Goal: Task Accomplishment & Management: Manage account settings

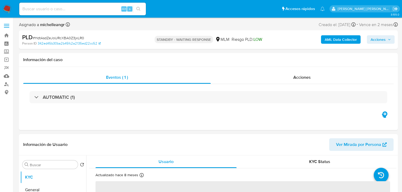
select select "10"
click at [75, 10] on input at bounding box center [82, 9] width 127 height 7
paste input "1ibMzgQwXugDv34lq1TohV1l"
type input "1ibMzgQwXugDv34lq1TohV1l"
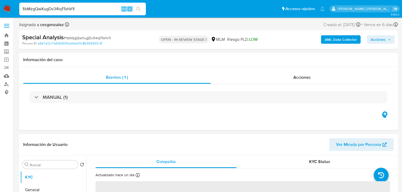
select select "10"
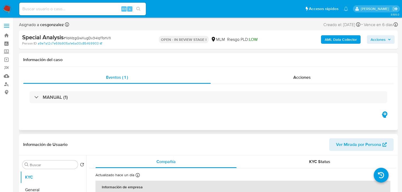
select select "10"
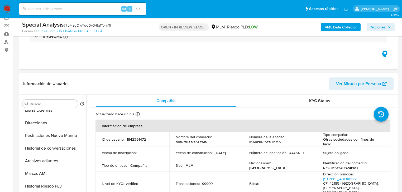
scroll to position [127, 0]
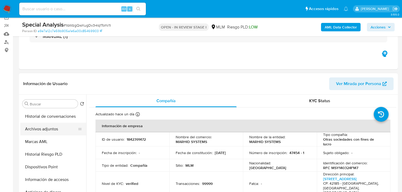
click at [50, 131] on button "Archivos adjuntos" at bounding box center [51, 129] width 62 height 13
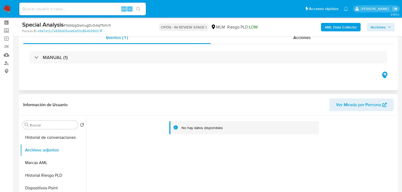
scroll to position [0, 0]
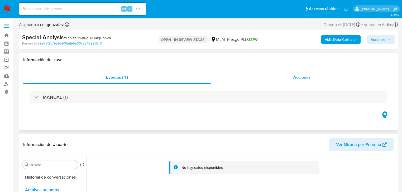
click at [303, 80] on span "Acciones" at bounding box center [301, 77] width 17 height 6
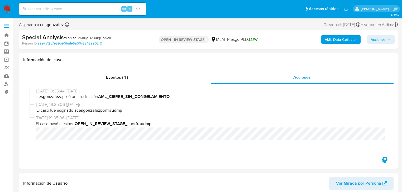
click at [7, 3] on nav "Pausado Ver notificaciones Alt s Accesos rápidos Presiona las siguientes teclas…" at bounding box center [201, 9] width 402 height 18
click at [8, 9] on img at bounding box center [7, 8] width 9 height 9
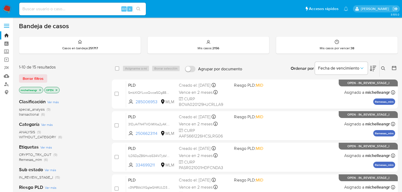
click at [55, 89] on icon "close-filter" at bounding box center [56, 90] width 3 height 3
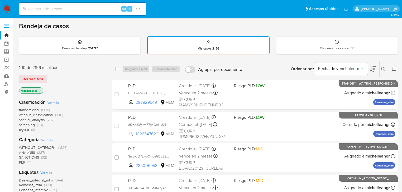
click at [40, 90] on icon "close-filter" at bounding box center [40, 90] width 3 height 3
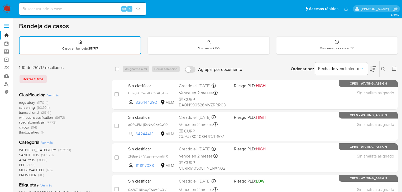
click at [380, 68] on button at bounding box center [384, 69] width 9 height 6
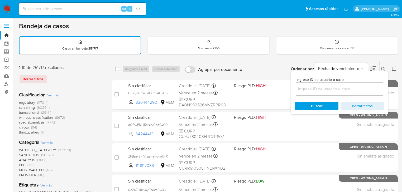
click at [306, 90] on input at bounding box center [339, 89] width 89 height 7
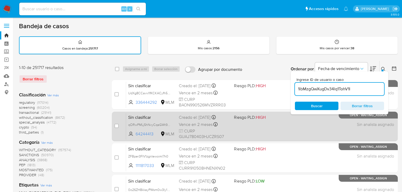
type input "1ibMzgQwXugDv34lq1TohV1l"
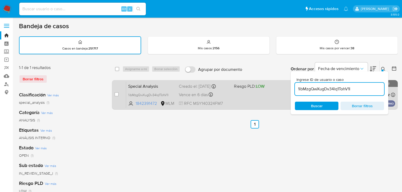
click at [145, 85] on span "Special Analysis" at bounding box center [151, 86] width 46 height 7
click at [115, 92] on div "case-item-checkbox" at bounding box center [117, 94] width 4 height 5
click at [116, 94] on input "checkbox" at bounding box center [117, 94] width 4 height 4
checkbox input "true"
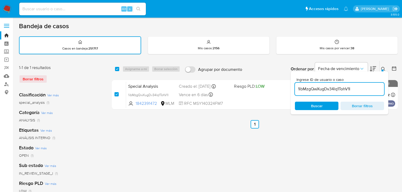
checkbox input "true"
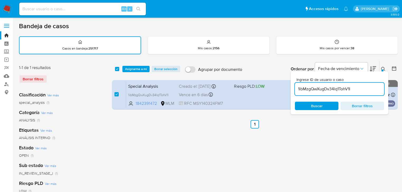
click at [132, 73] on div "select-all-cases-checkbox Asignarme a mí Borrar selección Agrupar por documento…" at bounding box center [255, 69] width 286 height 16
click at [132, 71] on span "Asignarme a mí" at bounding box center [136, 68] width 22 height 5
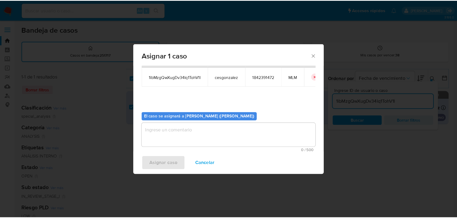
scroll to position [27, 0]
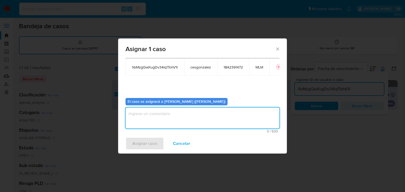
click at [145, 113] on textarea "assign-modal" at bounding box center [203, 118] width 154 height 21
type textarea "MICH"
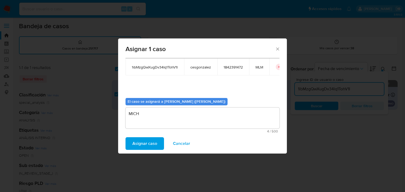
click at [150, 144] on span "Asignar caso" at bounding box center [144, 144] width 25 height 12
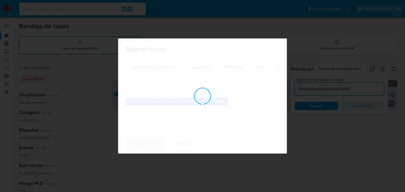
checkbox input "false"
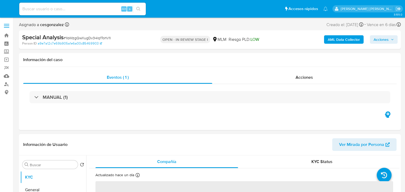
select select "10"
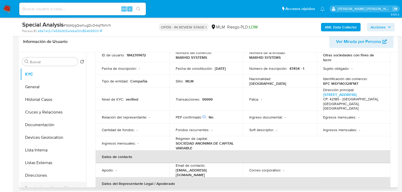
scroll to position [63, 0]
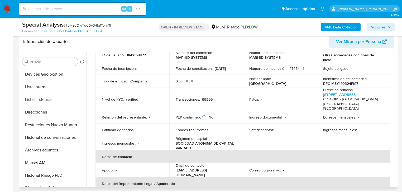
click at [57, 152] on button "Archivos adjuntos" at bounding box center [53, 150] width 66 height 13
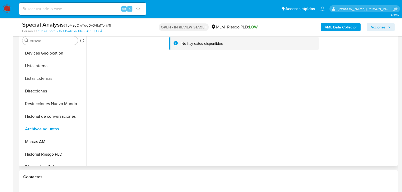
scroll to position [42, 0]
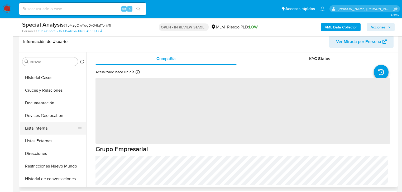
scroll to position [63, 0]
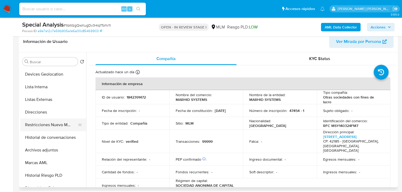
select select "10"
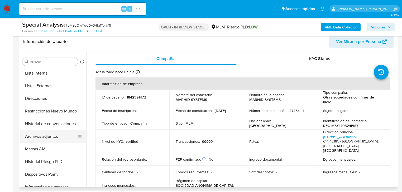
scroll to position [84, 0]
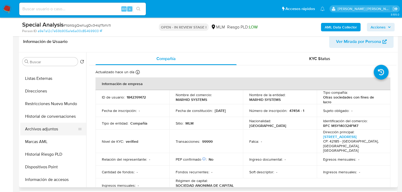
click at [59, 127] on button "Archivos adjuntos" at bounding box center [51, 129] width 62 height 13
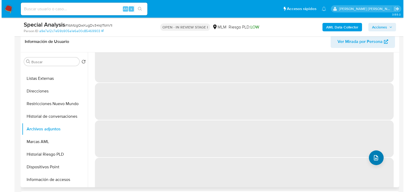
scroll to position [21, 0]
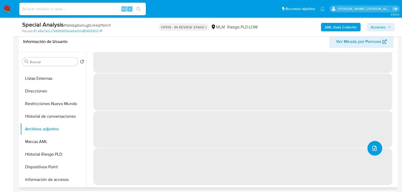
click at [373, 147] on icon "upload-file" at bounding box center [374, 148] width 6 height 6
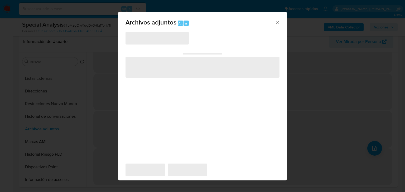
scroll to position [0, 0]
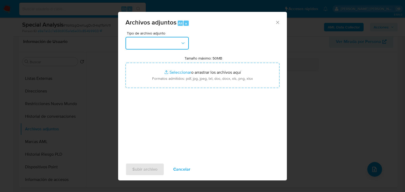
click at [146, 40] on button "button" at bounding box center [157, 43] width 63 height 13
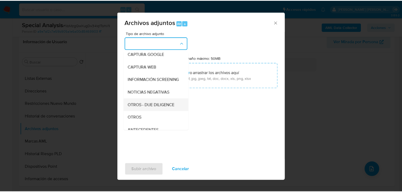
scroll to position [36, 0]
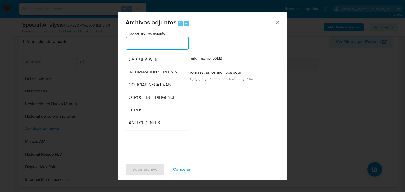
click at [134, 113] on span "OTROS" at bounding box center [136, 110] width 14 height 5
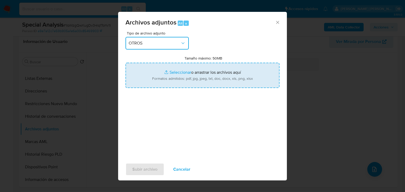
type input "C:\fakepath\1842391472_MARHID SYSTEMS SOCIEDAD ANONIMA DE CAPITAL VARIABLE_JUL2…"
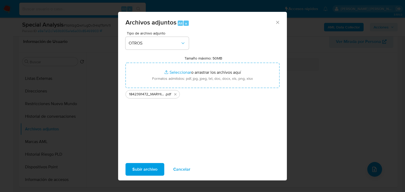
click at [150, 172] on span "Subir archivo" at bounding box center [144, 170] width 25 height 12
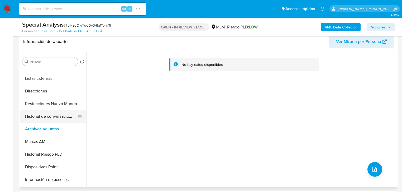
click at [62, 113] on button "Historial de conversaciones" at bounding box center [51, 116] width 62 height 13
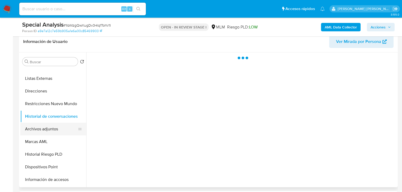
click at [57, 126] on button "Archivos adjuntos" at bounding box center [51, 129] width 62 height 13
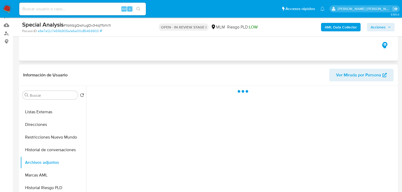
scroll to position [0, 0]
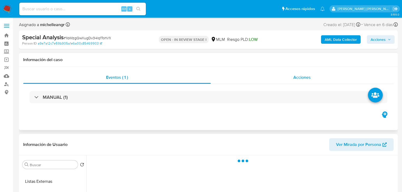
click at [310, 83] on div "Acciones" at bounding box center [302, 77] width 183 height 13
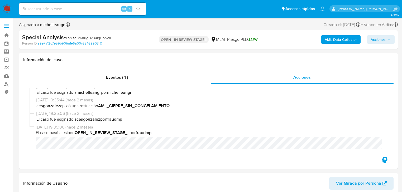
click at [378, 35] on div "AML Data Collector Acciones" at bounding box center [333, 40] width 123 height 12
click at [380, 38] on span "Acciones" at bounding box center [378, 39] width 15 height 8
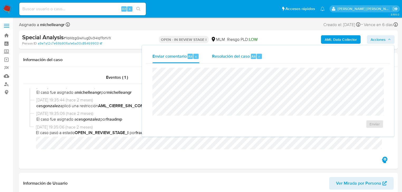
click at [249, 54] on span "Resolución del caso" at bounding box center [231, 56] width 38 height 6
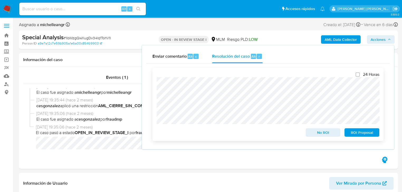
click at [360, 135] on span "ROI Proposal" at bounding box center [361, 132] width 27 height 7
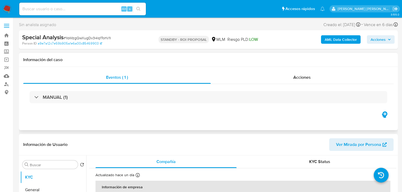
select select "10"
click at [305, 76] on span "Acciones" at bounding box center [301, 77] width 17 height 6
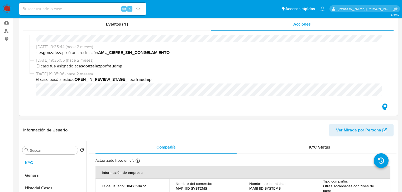
scroll to position [84, 0]
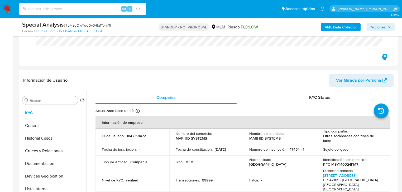
click at [42, 7] on input at bounding box center [82, 9] width 127 height 7
paste input "31DyArTN4TVOiMXta2yAKSv6"
type input "31DyArTN4TVOiMXta2yAKSv6"
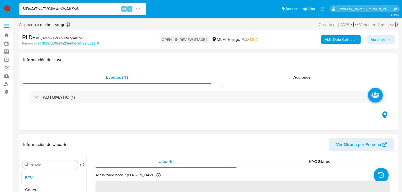
select select "10"
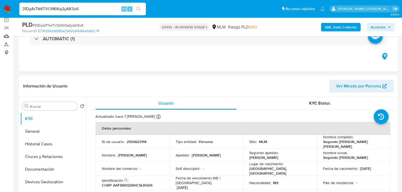
scroll to position [84, 0]
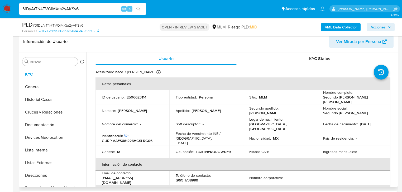
click at [131, 96] on p "2506623114" at bounding box center [137, 97] width 20 height 5
click at [130, 96] on p "2506623114" at bounding box center [137, 97] width 20 height 5
copy p "2506623114"
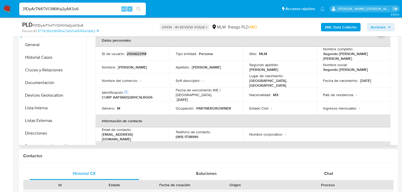
scroll to position [0, 0]
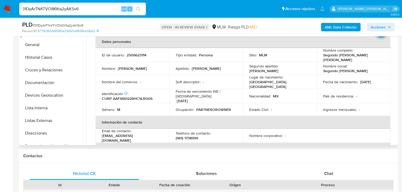
click at [203, 111] on td "Ocupación : PARTNEROROWNER" at bounding box center [206, 109] width 74 height 13
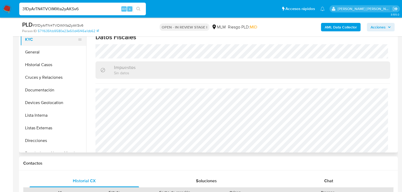
scroll to position [63, 0]
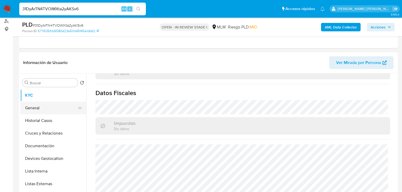
click at [56, 102] on button "General" at bounding box center [51, 108] width 62 height 13
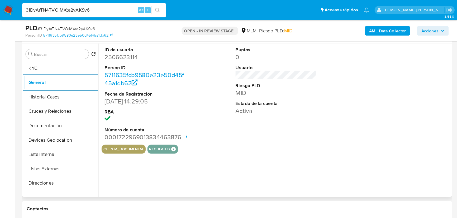
scroll to position [106, 0]
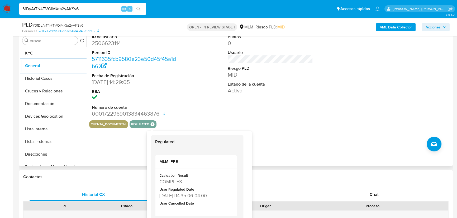
click at [152, 126] on icon at bounding box center [153, 124] width 4 height 4
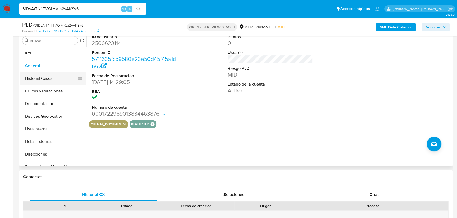
click at [46, 79] on button "Historial Casos" at bounding box center [51, 78] width 62 height 13
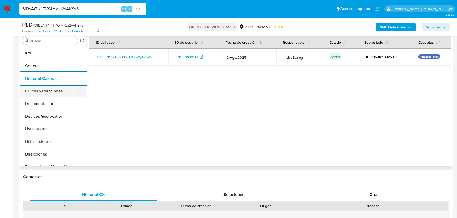
click at [66, 87] on button "Cruces y Relaciones" at bounding box center [51, 91] width 62 height 13
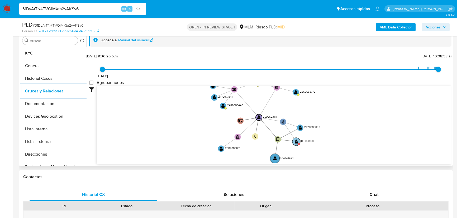
click at [298, 142] on circle at bounding box center [296, 142] width 8 height 8
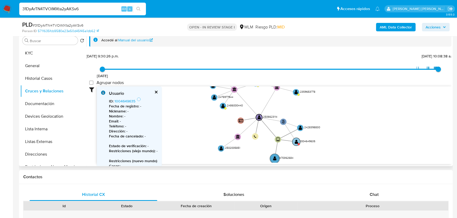
click at [296, 142] on text "" at bounding box center [296, 142] width 3 height 4
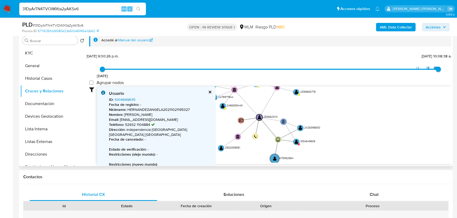
click at [121, 100] on link "1004649635" at bounding box center [125, 99] width 21 height 5
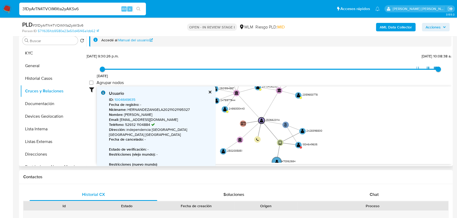
drag, startPoint x: 225, startPoint y: 126, endPoint x: 232, endPoint y: 136, distance: 12.6
click at [232, 136] on icon "phone-21f6cf5a72b74d35ed8fd4280f3a9167  user-2506623114  2506623114 person-57…" at bounding box center [274, 125] width 355 height 77
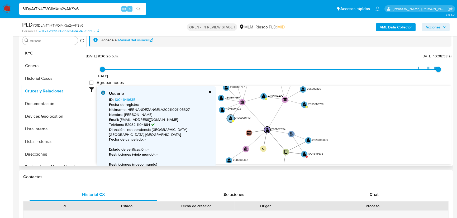
click at [230, 120] on text "" at bounding box center [230, 118] width 3 height 4
click at [229, 119] on text "" at bounding box center [230, 118] width 3 height 4
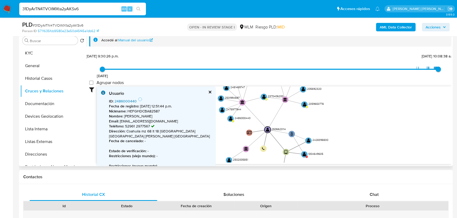
click at [128, 101] on link "2486000440" at bounding box center [126, 101] width 22 height 5
click at [263, 97] on text "" at bounding box center [263, 97] width 3 height 4
click at [264, 97] on text "" at bounding box center [263, 97] width 3 height 4
click at [125, 99] on div at bounding box center [274, 126] width 355 height 78
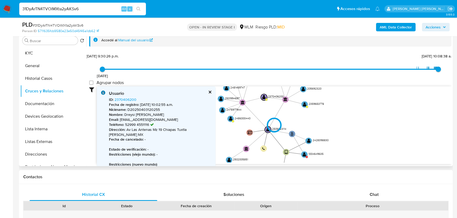
click at [125, 100] on div at bounding box center [274, 126] width 355 height 78
click at [130, 100] on div at bounding box center [274, 126] width 355 height 78
type input "1755477813000"
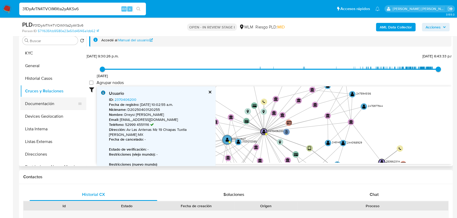
click at [53, 106] on button "Documentación" at bounding box center [51, 104] width 62 height 13
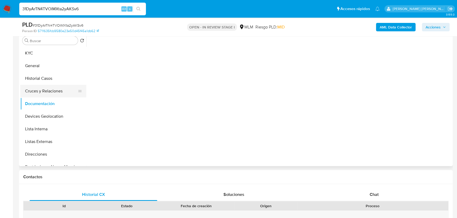
click at [54, 90] on button "Cruces y Relaciones" at bounding box center [51, 91] width 62 height 13
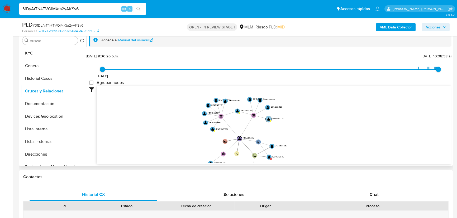
click at [267, 118] on text "" at bounding box center [268, 119] width 3 height 4
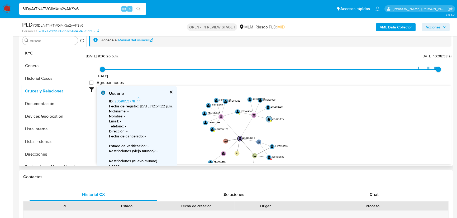
click at [268, 121] on circle at bounding box center [269, 119] width 6 height 6
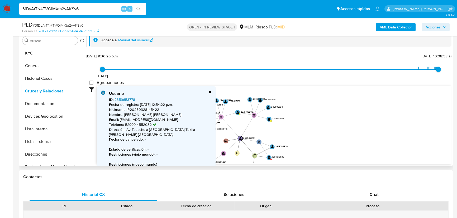
click at [123, 98] on link "2359653778" at bounding box center [125, 99] width 21 height 5
drag, startPoint x: 49, startPoint y: 118, endPoint x: 49, endPoint y: 104, distance: 13.5
click at [49, 117] on button "Devices Geolocation" at bounding box center [53, 116] width 66 height 13
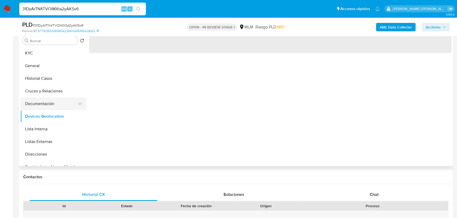
click at [49, 104] on button "Documentación" at bounding box center [51, 104] width 62 height 13
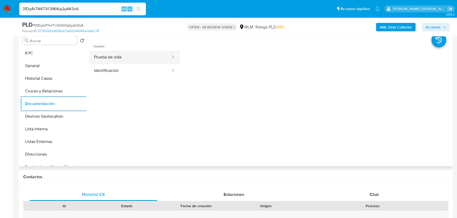
click at [132, 51] on button "Prueba de vida" at bounding box center [130, 57] width 82 height 13
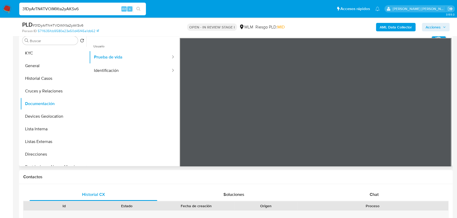
drag, startPoint x: 140, startPoint y: 88, endPoint x: 146, endPoint y: 82, distance: 8.4
click at [140, 88] on ul "Usuario Prueba de vida Identificación" at bounding box center [134, 114] width 91 height 152
drag, startPoint x: 140, startPoint y: 73, endPoint x: 172, endPoint y: 72, distance: 31.7
click at [141, 73] on button "Identificación" at bounding box center [130, 70] width 82 height 13
drag, startPoint x: 59, startPoint y: 121, endPoint x: 61, endPoint y: 120, distance: 2.8
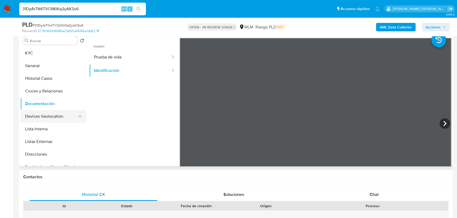
click at [59, 120] on button "Devices Geolocation" at bounding box center [51, 116] width 62 height 13
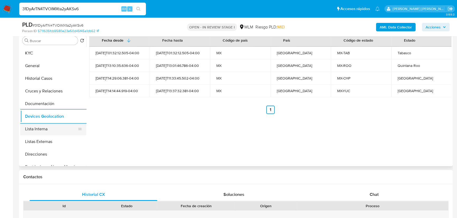
click at [63, 132] on button "Lista Interna" at bounding box center [51, 129] width 62 height 13
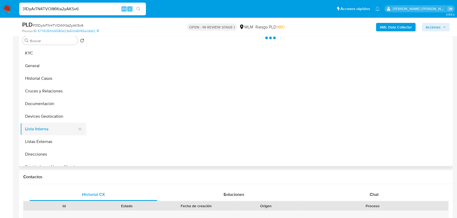
drag, startPoint x: 62, startPoint y: 136, endPoint x: 71, endPoint y: 134, distance: 9.1
click at [63, 136] on button "Listas Externas" at bounding box center [53, 142] width 66 height 13
click at [166, 133] on div at bounding box center [268, 98] width 365 height 135
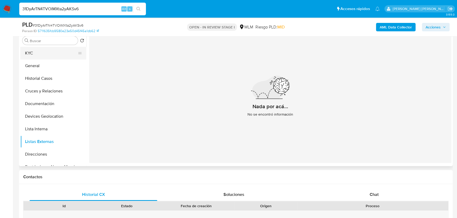
click at [43, 52] on button "KYC" at bounding box center [51, 53] width 62 height 13
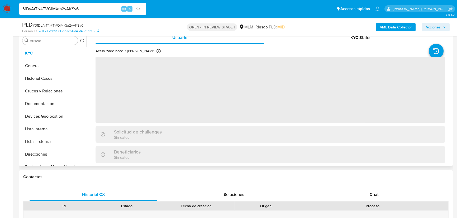
click at [219, 104] on span "‌" at bounding box center [271, 90] width 350 height 66
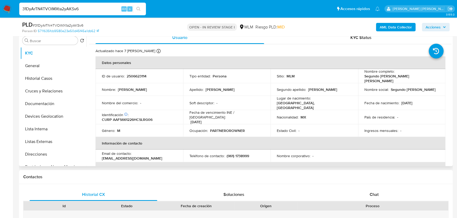
click at [186, 140] on th "Información de contacto" at bounding box center [271, 143] width 350 height 13
drag, startPoint x: 153, startPoint y: 156, endPoint x: 130, endPoint y: 114, distance: 48.0
click at [102, 154] on div "Email de contacto : cuentatuxtla999@gmail.com" at bounding box center [139, 155] width 75 height 9
copy p "cuentatuxtla999@gmail.com"
click at [254, 128] on div "Ocupación : PARTNEROROWNER" at bounding box center [226, 130] width 75 height 5
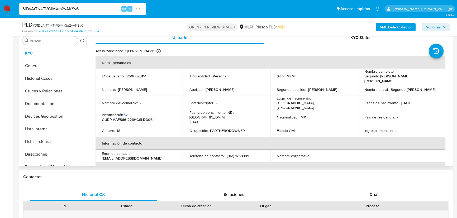
click at [241, 150] on td "Teléfono de contacto : (961) 1738999" at bounding box center [227, 156] width 88 height 13
click at [241, 154] on p "(961) 1738999" at bounding box center [238, 156] width 22 height 5
drag, startPoint x: 241, startPoint y: 151, endPoint x: 278, endPoint y: 9, distance: 146.3
click at [241, 154] on p "(961) 1738999" at bounding box center [238, 156] width 22 height 5
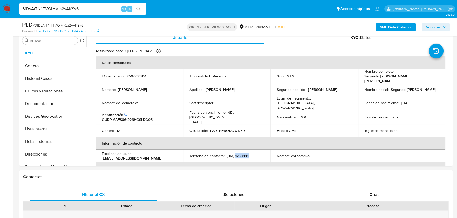
copy p "1738999"
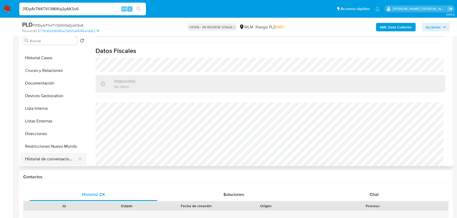
scroll to position [48, 0]
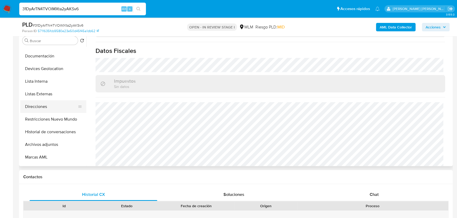
drag, startPoint x: 35, startPoint y: 108, endPoint x: 76, endPoint y: 106, distance: 41.7
click at [40, 106] on button "Direcciones" at bounding box center [51, 107] width 62 height 13
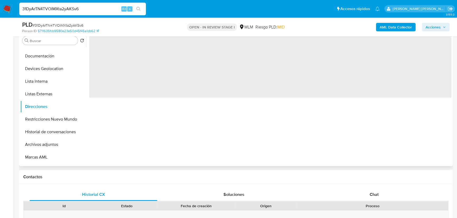
scroll to position [0, 0]
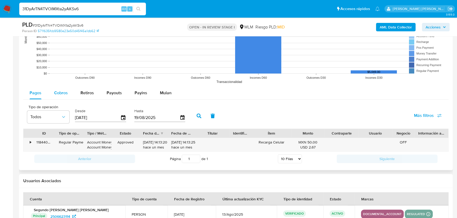
drag, startPoint x: 63, startPoint y: 89, endPoint x: 69, endPoint y: 90, distance: 5.8
click at [64, 89] on div "Cobros" at bounding box center [61, 93] width 14 height 13
select select "10"
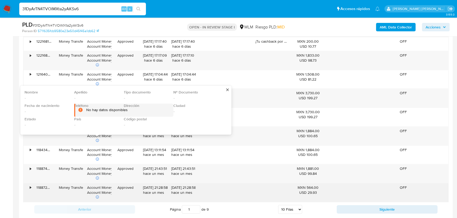
scroll to position [729, 0]
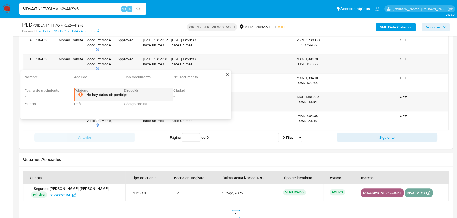
click at [355, 137] on button "Siguiente" at bounding box center [387, 138] width 101 height 8
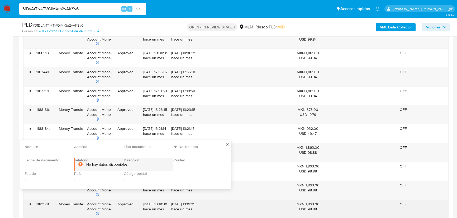
scroll to position [705, 0]
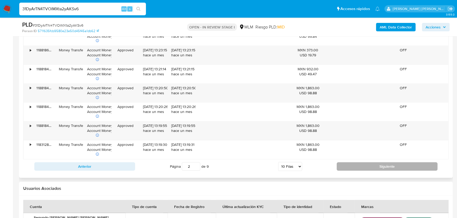
drag, startPoint x: 374, startPoint y: 166, endPoint x: 83, endPoint y: 96, distance: 299.8
click at [374, 166] on button "Siguiente" at bounding box center [387, 167] width 101 height 8
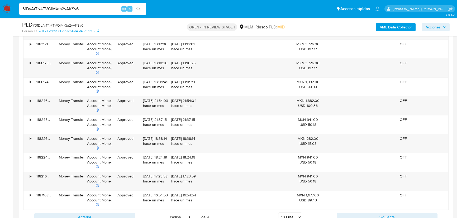
scroll to position [681, 0]
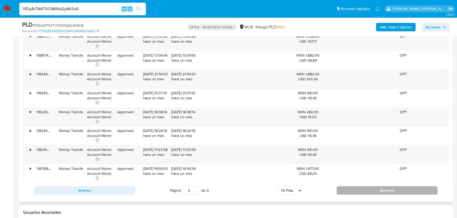
click at [349, 189] on button "Siguiente" at bounding box center [387, 191] width 101 height 8
type input "4"
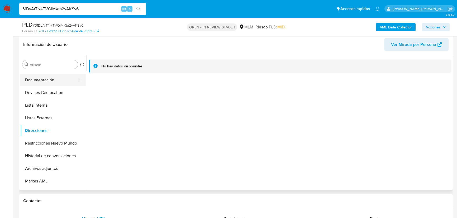
scroll to position [0, 0]
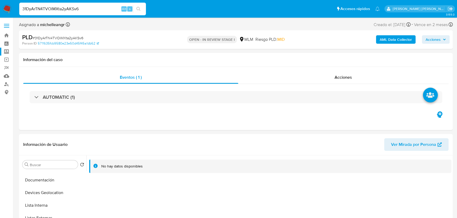
click at [5, 53] on label "Screening" at bounding box center [31, 52] width 63 height 8
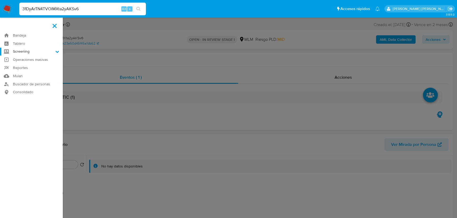
click at [0, 0] on input "Screening" at bounding box center [0, 0] width 0 height 0
click at [17, 73] on link "Herramientas" at bounding box center [31, 72] width 63 height 7
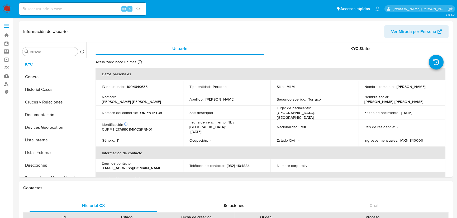
select select "10"
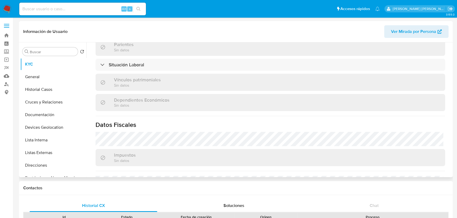
scroll to position [312, 0]
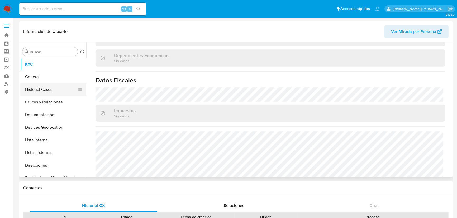
drag, startPoint x: 40, startPoint y: 83, endPoint x: 43, endPoint y: 83, distance: 3.0
click at [41, 82] on button "General" at bounding box center [53, 77] width 66 height 13
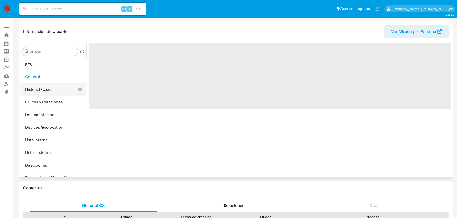
click at [42, 87] on button "Historial Casos" at bounding box center [51, 89] width 62 height 13
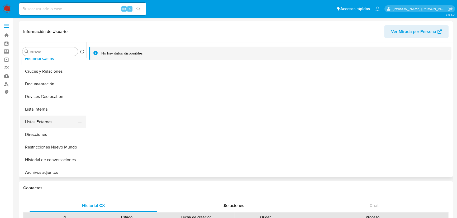
scroll to position [72, 0]
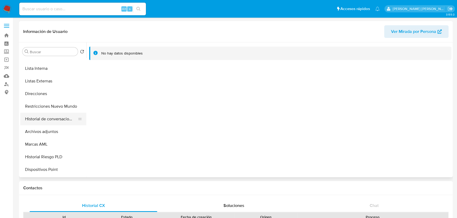
click at [52, 114] on button "Historial de conversaciones" at bounding box center [51, 119] width 62 height 13
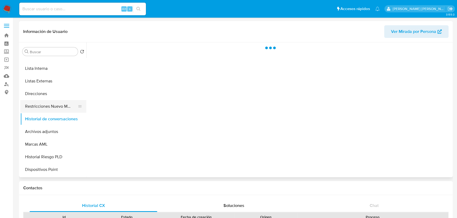
click at [58, 111] on button "Restricciones Nuevo Mundo" at bounding box center [51, 106] width 62 height 13
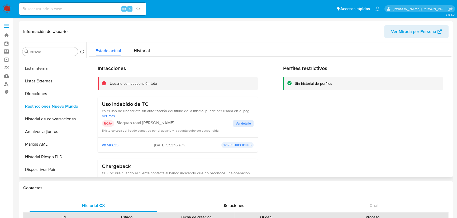
click at [236, 122] on span "Ver detalle" at bounding box center [243, 123] width 15 height 5
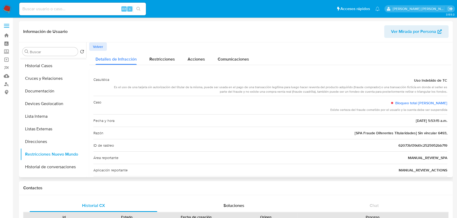
scroll to position [0, 0]
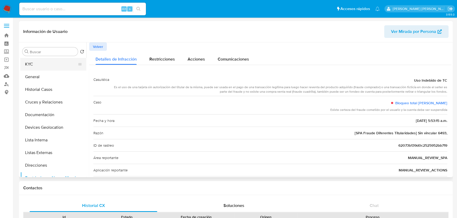
click at [45, 65] on button "KYC" at bounding box center [51, 64] width 62 height 13
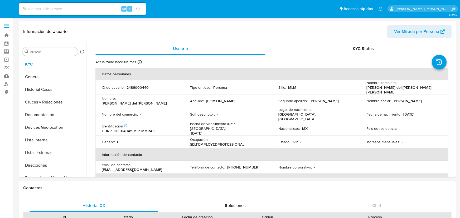
select select "10"
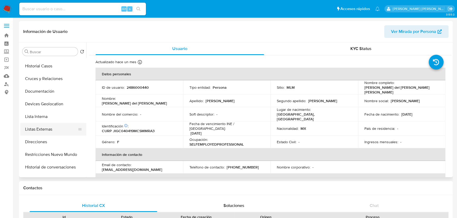
scroll to position [72, 0]
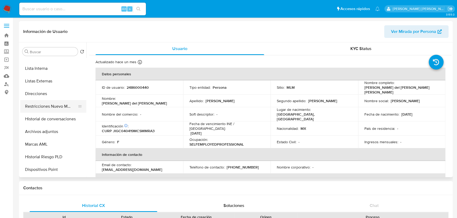
click at [60, 105] on button "Restricciones Nuevo Mundo" at bounding box center [51, 106] width 62 height 13
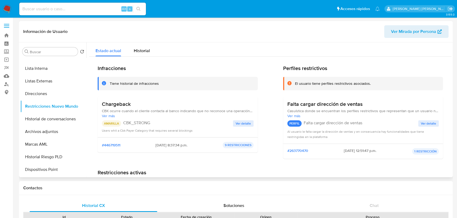
click at [244, 125] on span "Ver detalle" at bounding box center [243, 123] width 15 height 5
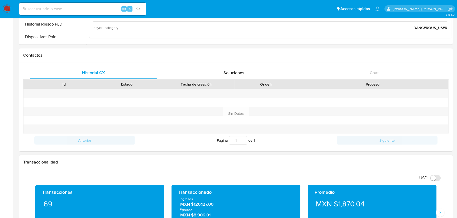
scroll to position [192, 0]
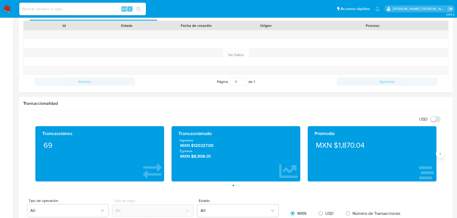
click at [441, 154] on icon "Siguiente" at bounding box center [440, 154] width 1 height 2
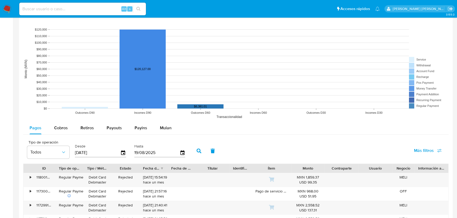
scroll to position [432, 0]
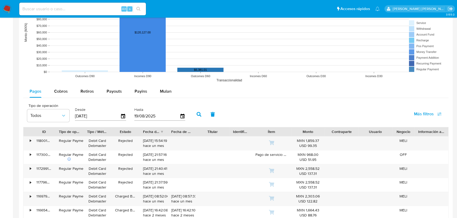
drag, startPoint x: 61, startPoint y: 90, endPoint x: 132, endPoint y: 13, distance: 104.4
click at [63, 88] on span "Cobros" at bounding box center [61, 91] width 14 height 6
select select "10"
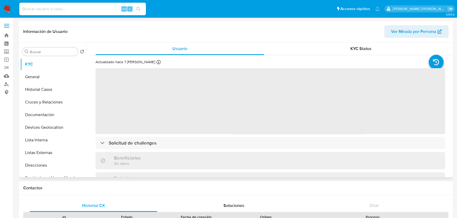
scroll to position [96, 0]
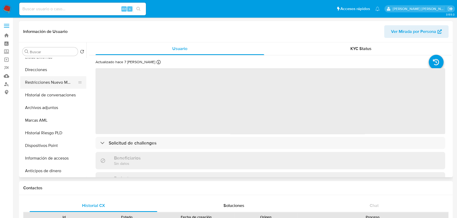
click at [59, 79] on button "Restricciones Nuevo Mundo" at bounding box center [51, 82] width 62 height 13
select select "10"
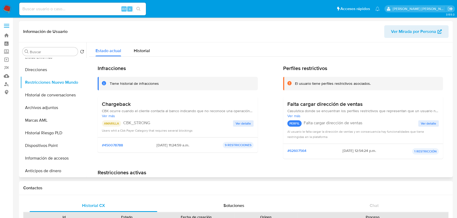
click at [236, 123] on span "Ver detalle" at bounding box center [243, 123] width 15 height 5
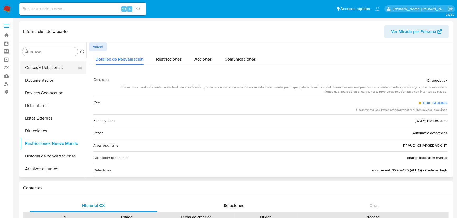
scroll to position [0, 0]
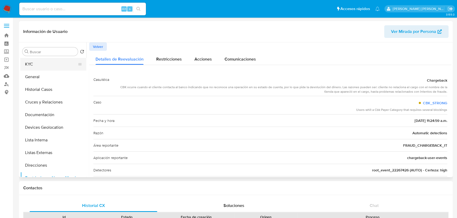
click at [37, 68] on button "KYC" at bounding box center [51, 64] width 62 height 13
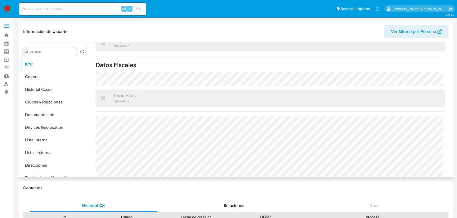
scroll to position [326, 0]
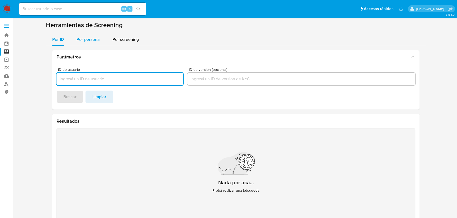
click at [94, 37] on span "Por persona" at bounding box center [88, 39] width 23 height 6
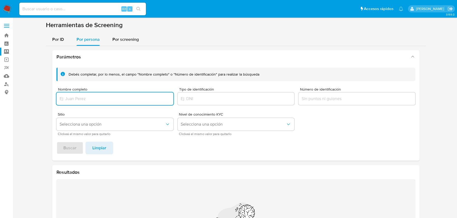
click at [88, 99] on input "Nombre completo" at bounding box center [114, 99] width 117 height 7
type input "[PERSON_NAME]"
click at [74, 146] on span "Buscar" at bounding box center [69, 148] width 13 height 12
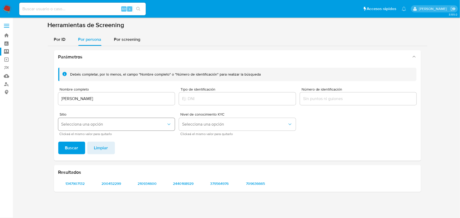
drag, startPoint x: 79, startPoint y: 182, endPoint x: 117, endPoint y: 127, distance: 66.5
click at [117, 135] on section "Parámetros Debés completar, por lo menos, el campo "Nombre completo" o "Número …" at bounding box center [237, 121] width 367 height 142
click at [117, 119] on button "Selecciona una opción" at bounding box center [116, 124] width 117 height 13
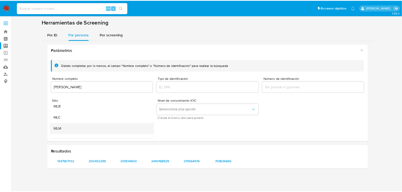
scroll to position [24, 0]
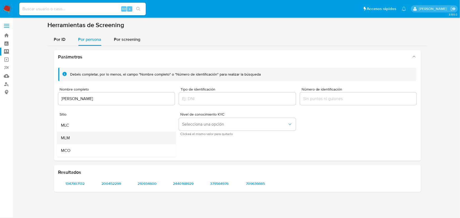
click at [74, 140] on div "MLM" at bounding box center [114, 138] width 107 height 13
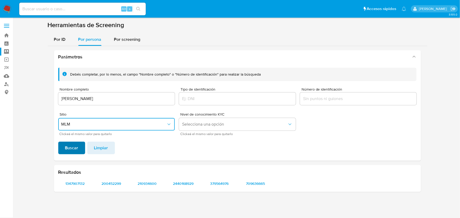
click at [72, 148] on span "Buscar" at bounding box center [71, 148] width 13 height 12
click at [78, 182] on span "1347907132" at bounding box center [75, 183] width 27 height 7
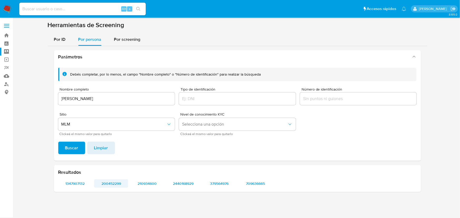
click at [113, 183] on span "200452299" at bounding box center [111, 183] width 27 height 7
click at [146, 183] on span "210934600" at bounding box center [147, 183] width 27 height 7
click at [185, 183] on span "2440168929" at bounding box center [183, 183] width 27 height 7
click at [219, 184] on span "379564976" at bounding box center [219, 183] width 27 height 7
click at [254, 184] on span "709636665" at bounding box center [255, 183] width 27 height 7
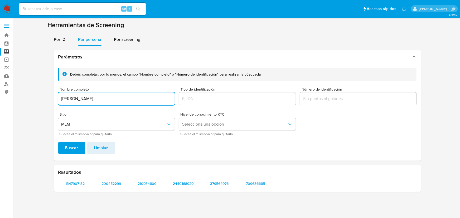
drag, startPoint x: 134, startPoint y: 101, endPoint x: 11, endPoint y: 97, distance: 123.3
click at [0, 96] on section "Bandeja Tablero Screening Búsqueda en Listas Watchlist Herramientas Operaciones…" at bounding box center [230, 109] width 460 height 218
type input "MARIA EDITH GARCIA PEREZ"
click at [67, 147] on span "Buscar" at bounding box center [71, 148] width 13 height 12
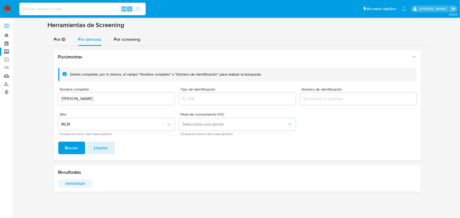
click at [79, 183] on span "1365096126" at bounding box center [75, 183] width 27 height 7
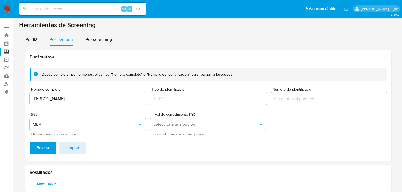
drag, startPoint x: 62, startPoint y: 15, endPoint x: 65, endPoint y: 10, distance: 5.7
click at [62, 15] on div "Alt s" at bounding box center [82, 9] width 127 height 15
click at [65, 11] on input at bounding box center [82, 9] width 127 height 7
paste input "1365096126"
type input "1365096126"
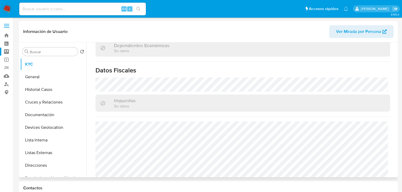
scroll to position [333, 0]
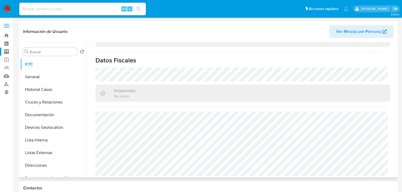
select select "10"
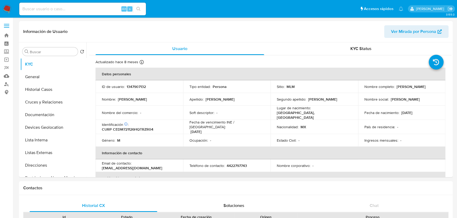
select select "10"
click at [401, 112] on p "[DATE]" at bounding box center [406, 113] width 11 height 5
click at [291, 101] on tbody "ID de usuario : 1347907132 Tipo entidad : Persona Sitio : MLM Nombre completo :…" at bounding box center [271, 113] width 350 height 66
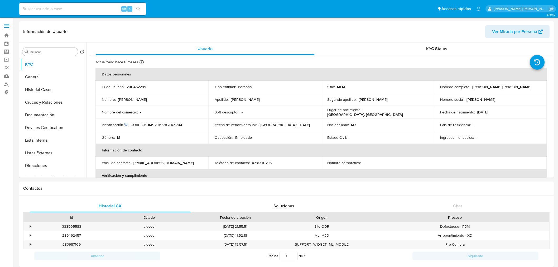
select select "10"
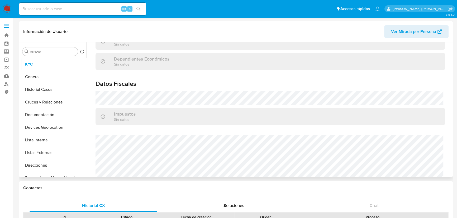
scroll to position [331, 0]
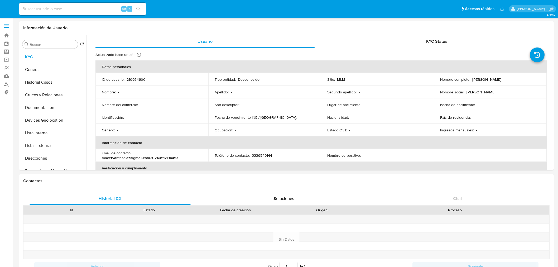
select select "10"
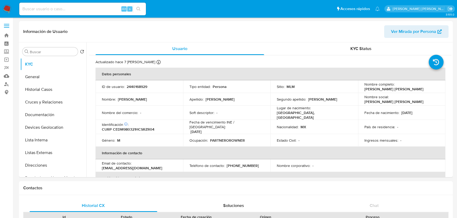
select select "10"
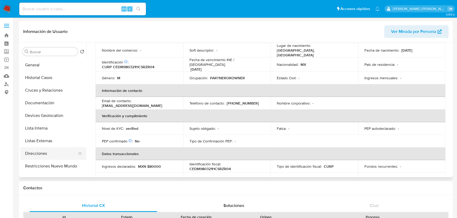
scroll to position [24, 0]
click at [60, 140] on button "Direcciones" at bounding box center [51, 142] width 62 height 13
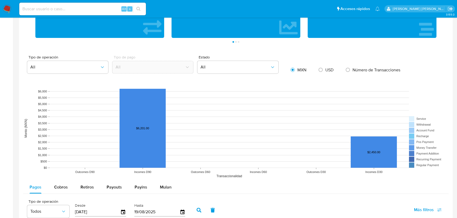
drag, startPoint x: 59, startPoint y: 185, endPoint x: 102, endPoint y: 157, distance: 51.3
click at [59, 184] on span "Cobros" at bounding box center [61, 187] width 14 height 6
select select "10"
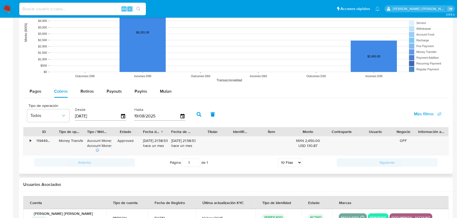
scroll to position [468, 0]
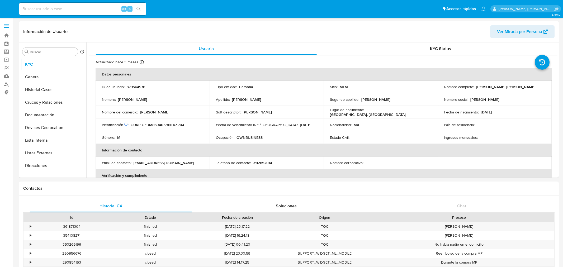
select select "10"
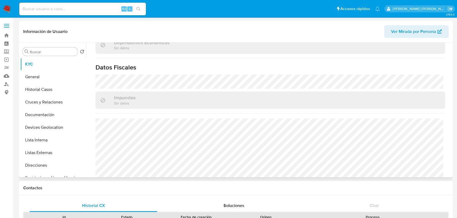
scroll to position [331, 0]
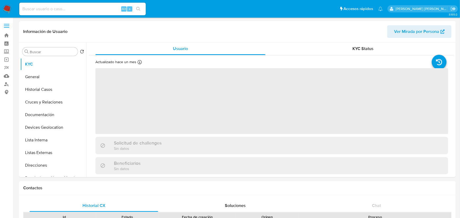
select select "10"
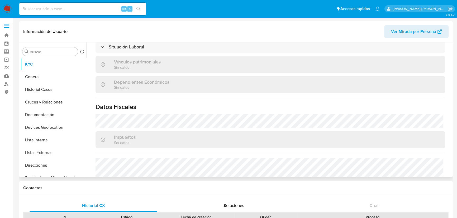
scroll to position [312, 0]
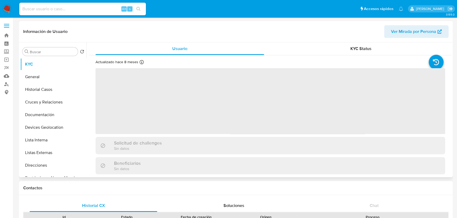
select select "10"
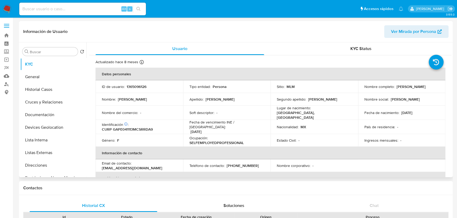
click at [245, 137] on div "Ocupación : SELFEMPLOYEDPROFESSIONAL" at bounding box center [226, 140] width 75 height 9
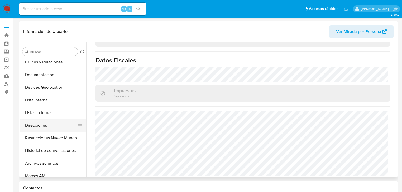
scroll to position [42, 0]
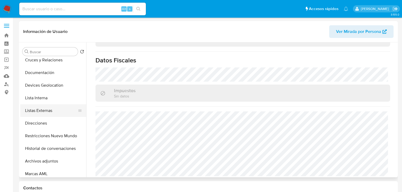
click at [42, 112] on button "Listas Externas" at bounding box center [51, 110] width 62 height 13
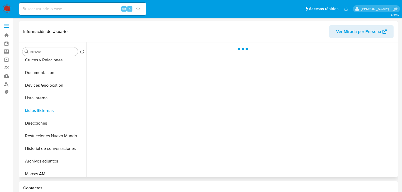
scroll to position [0, 0]
click at [187, 108] on div at bounding box center [241, 109] width 310 height 135
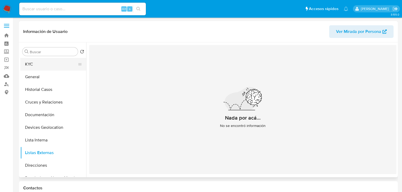
click at [46, 65] on button "KYC" at bounding box center [51, 64] width 62 height 13
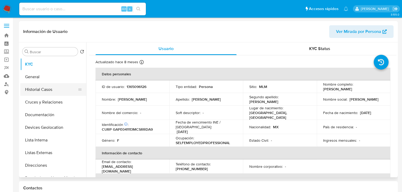
click at [48, 87] on button "Historial Casos" at bounding box center [51, 89] width 62 height 13
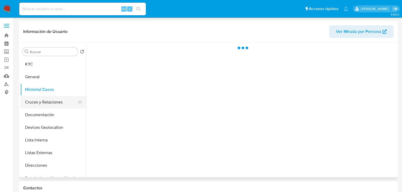
drag, startPoint x: 47, startPoint y: 106, endPoint x: 48, endPoint y: 115, distance: 9.5
click at [47, 106] on button "Cruces y Relaciones" at bounding box center [53, 102] width 66 height 13
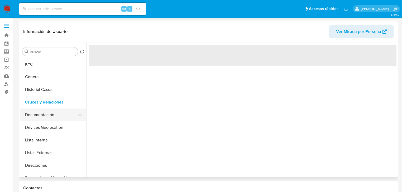
click at [47, 115] on button "Documentación" at bounding box center [51, 115] width 62 height 13
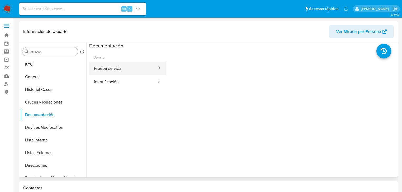
click at [131, 69] on button "Prueba de vida" at bounding box center [123, 68] width 68 height 13
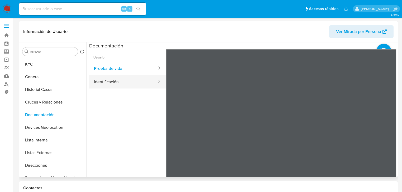
click at [120, 78] on button "Identificación" at bounding box center [123, 81] width 68 height 13
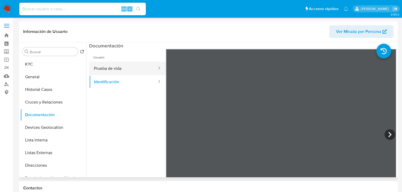
drag, startPoint x: 105, startPoint y: 69, endPoint x: 158, endPoint y: 72, distance: 53.6
click at [106, 68] on button "Prueba de vida" at bounding box center [123, 68] width 68 height 13
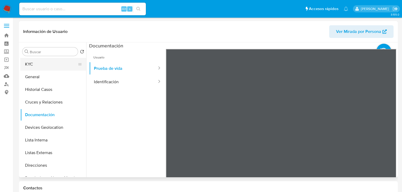
click at [31, 70] on button "KYC" at bounding box center [51, 64] width 62 height 13
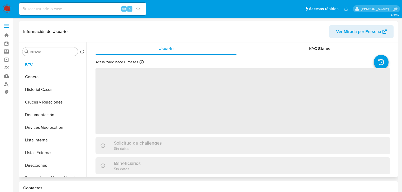
click at [142, 121] on span "‌" at bounding box center [243, 101] width 295 height 66
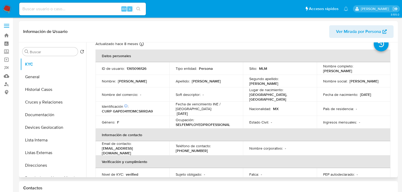
scroll to position [63, 0]
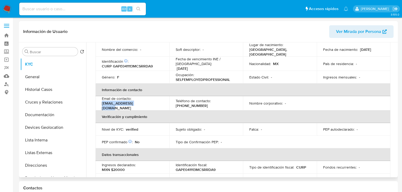
drag, startPoint x: 150, startPoint y: 105, endPoint x: 102, endPoint y: 103, distance: 47.3
click at [102, 103] on div "Email de contacto : nuevo2024mx@gmail.com" at bounding box center [132, 103] width 61 height 14
copy p "nuevo2024mx@gmail.com"
drag, startPoint x: 186, startPoint y: 107, endPoint x: 189, endPoint y: 102, distance: 6.2
click at [186, 111] on th "Verificación y cumplimiento" at bounding box center [243, 117] width 295 height 13
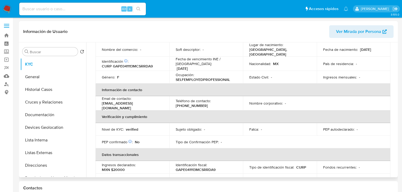
click at [190, 103] on p "(961) 2160715" at bounding box center [192, 105] width 32 height 5
copy p "2160715"
drag, startPoint x: 152, startPoint y: 86, endPoint x: 149, endPoint y: 84, distance: 3.4
click at [152, 85] on th "Información de contacto" at bounding box center [243, 90] width 295 height 13
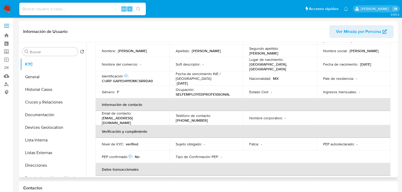
scroll to position [42, 0]
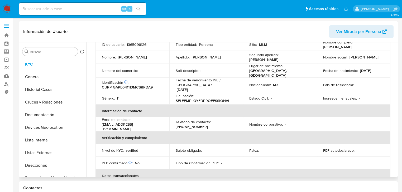
click at [141, 85] on p "CURP GAPE041113MCSRRDA9" at bounding box center [127, 87] width 51 height 5
copy p "GAPE041113MCSRRDA9"
click at [133, 47] on p "1365096126" at bounding box center [137, 44] width 20 height 5
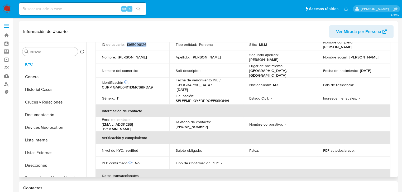
copy p "1365096126"
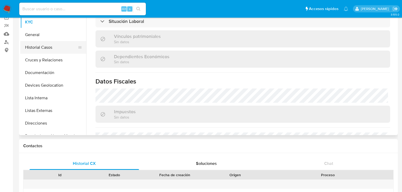
click at [48, 42] on button "Historial Casos" at bounding box center [51, 47] width 62 height 13
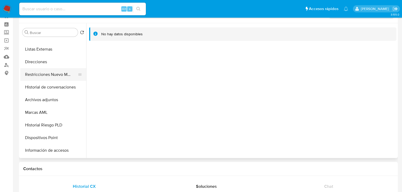
scroll to position [0, 0]
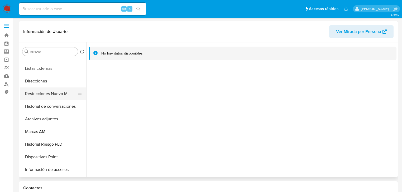
click at [66, 90] on button "Restricciones Nuevo Mundo" at bounding box center [51, 94] width 62 height 13
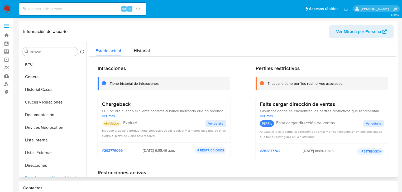
click at [210, 122] on span "Ver detalle" at bounding box center [215, 123] width 15 height 5
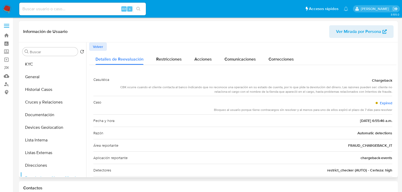
drag, startPoint x: 133, startPoint y: 89, endPoint x: 377, endPoint y: 94, distance: 243.6
click at [378, 92] on div "CBK ocurre cuando el cliente contacta al banco indicando que no reconoce una op…" at bounding box center [252, 89] width 279 height 9
click at [34, 65] on button "KYC" at bounding box center [51, 64] width 62 height 13
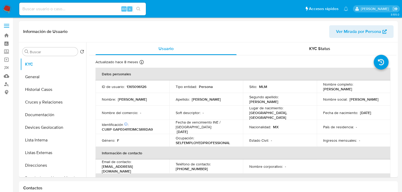
click at [73, 12] on input at bounding box center [82, 9] width 127 height 7
click at [74, 11] on input at bounding box center [82, 9] width 127 height 7
paste input "2370406200"
type input "2370406200"
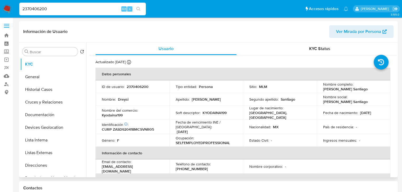
select select "10"
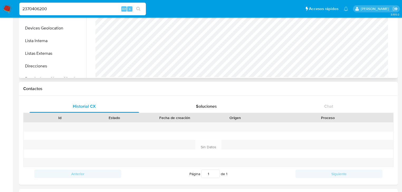
scroll to position [63, 0]
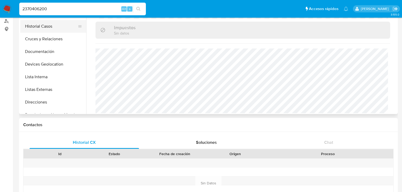
click at [38, 20] on button "Historial Casos" at bounding box center [51, 26] width 62 height 13
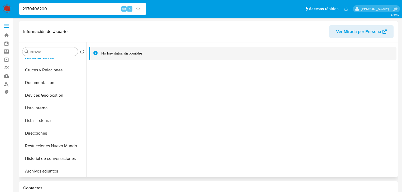
scroll to position [0, 0]
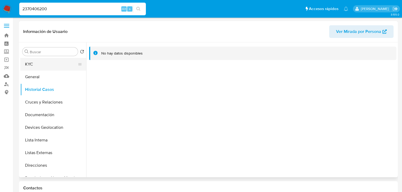
click at [50, 64] on button "KYC" at bounding box center [51, 64] width 62 height 13
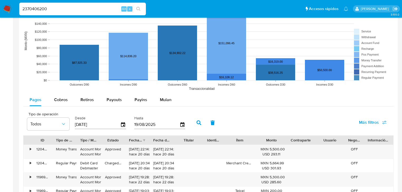
scroll to position [443, 0]
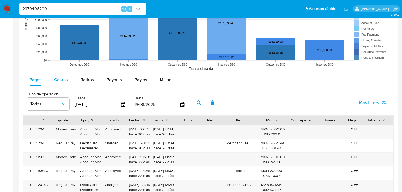
click at [56, 73] on div "Tipo de operación All Tipo de pago All Estado All MXN USD Número de Transaccion…" at bounding box center [208, 113] width 370 height 331
click at [64, 81] on span "Cobros" at bounding box center [61, 80] width 14 height 6
select select "10"
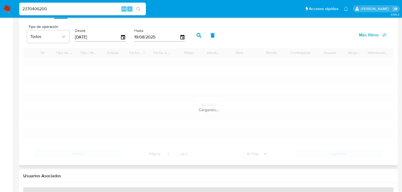
scroll to position [528, 0]
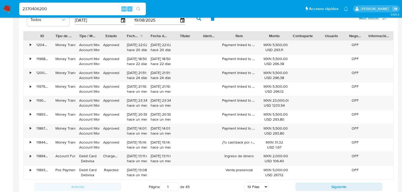
drag, startPoint x: 254, startPoint y: 37, endPoint x: 262, endPoint y: 36, distance: 7.6
click at [262, 36] on div at bounding box center [259, 35] width 9 height 9
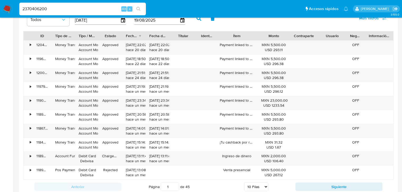
drag, startPoint x: 290, startPoint y: 33, endPoint x: 294, endPoint y: 33, distance: 4.0
click at [294, 33] on div at bounding box center [289, 35] width 9 height 9
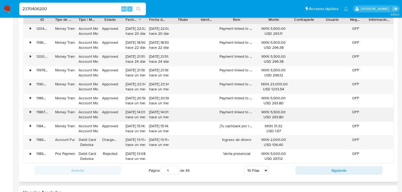
scroll to position [570, 0]
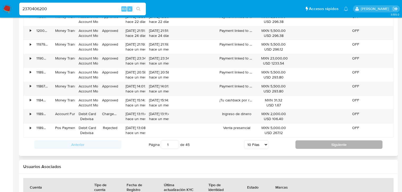
click at [313, 141] on button "Siguiente" at bounding box center [339, 145] width 87 height 8
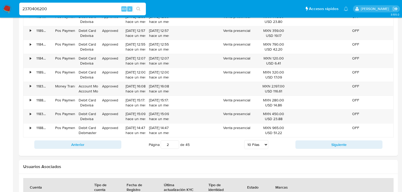
drag, startPoint x: 308, startPoint y: 142, endPoint x: 302, endPoint y: 140, distance: 6.5
click at [308, 142] on button "Siguiente" at bounding box center [339, 145] width 87 height 8
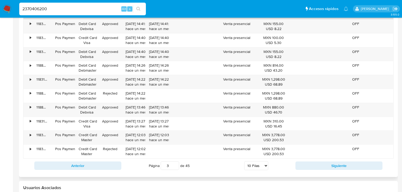
scroll to position [507, 0]
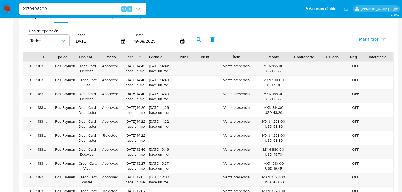
click at [168, 30] on div "Hasta 19/08/2025" at bounding box center [159, 38] width 51 height 21
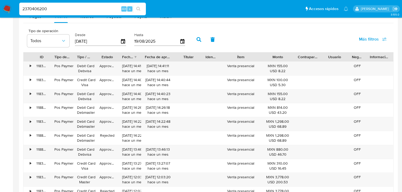
drag, startPoint x: 168, startPoint y: 56, endPoint x: 178, endPoint y: 57, distance: 10.3
click at [178, 57] on div at bounding box center [174, 57] width 9 height 9
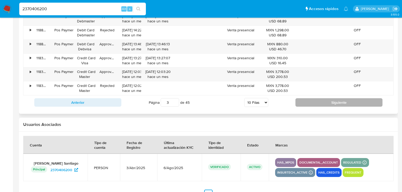
click at [326, 98] on button "Siguiente" at bounding box center [339, 102] width 87 height 8
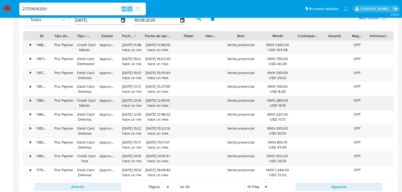
scroll to position [558, 0]
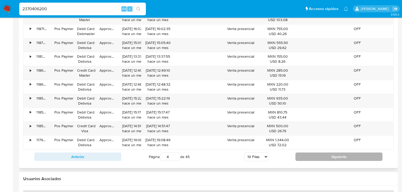
click at [304, 151] on div "Anterior Página 4 de 45 5 Filas 10 Filas 20 Filas 25 Filas 50 Filas 100 Filas S…" at bounding box center [208, 157] width 370 height 14
click at [305, 154] on button "Siguiente" at bounding box center [339, 157] width 87 height 8
click at [304, 154] on button "Siguiente" at bounding box center [339, 157] width 87 height 8
type input "6"
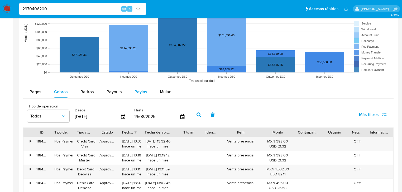
drag, startPoint x: 112, startPoint y: 93, endPoint x: 132, endPoint y: 86, distance: 21.6
click at [112, 90] on span "Payouts" at bounding box center [114, 92] width 15 height 6
select select "10"
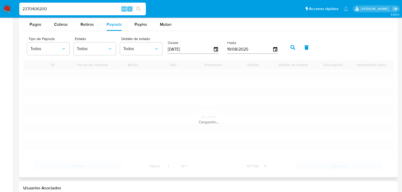
scroll to position [516, 0]
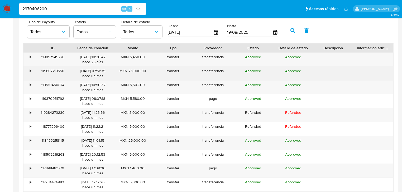
click at [30, 70] on div "•" at bounding box center [30, 71] width 1 height 5
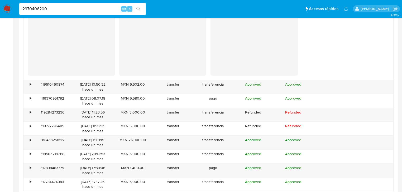
scroll to position [621, 0]
click at [33, 84] on div "119510450874" at bounding box center [53, 87] width 40 height 14
click at [32, 82] on div "•" at bounding box center [27, 87] width 9 height 14
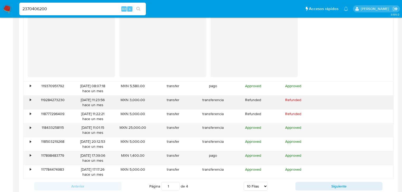
scroll to position [748, 0]
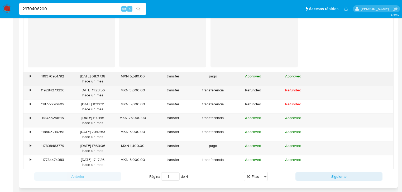
click at [31, 77] on div "•" at bounding box center [27, 79] width 9 height 14
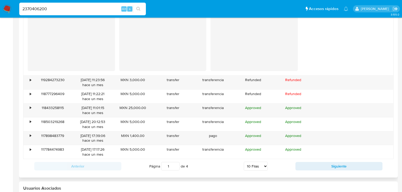
scroll to position [917, 0]
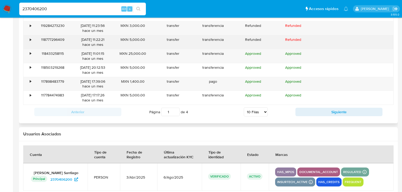
click at [32, 40] on div "• 118777296409 20/07/2025 11:22:21 hace un mes MXN 5,000.00 transfer transferen…" at bounding box center [208, 42] width 370 height 14
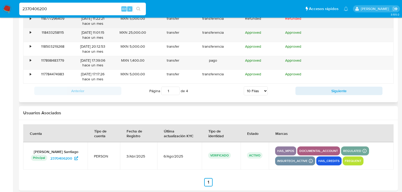
click at [30, 19] on div "•" at bounding box center [30, 18] width 1 height 5
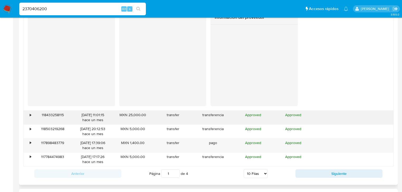
scroll to position [959, 0]
click at [28, 115] on div "•" at bounding box center [27, 118] width 9 height 14
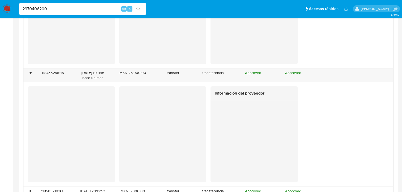
scroll to position [1022, 0]
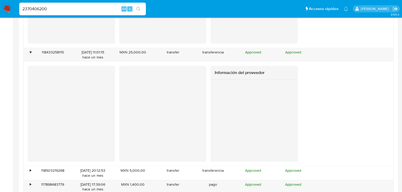
drag, startPoint x: 61, startPoint y: 15, endPoint x: 61, endPoint y: 11, distance: 3.7
click at [61, 13] on div "2370406200 Alt s" at bounding box center [82, 9] width 127 height 13
drag, startPoint x: 61, startPoint y: 11, endPoint x: 0, endPoint y: -8, distance: 64.1
paste input "501994697"
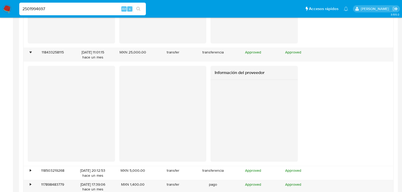
type input "2501994697"
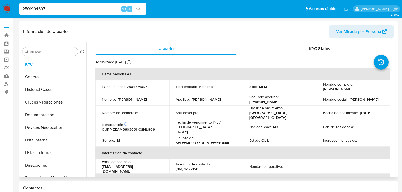
select select "10"
click at [38, 82] on button "General" at bounding box center [51, 77] width 62 height 13
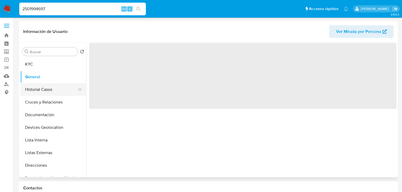
click at [42, 92] on button "Historial Casos" at bounding box center [51, 89] width 62 height 13
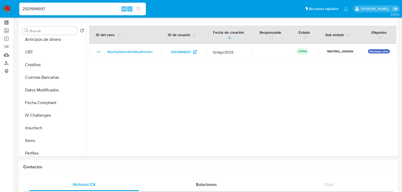
scroll to position [223, 0]
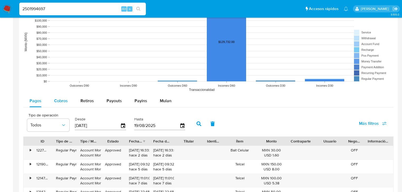
click at [65, 102] on span "Cobros" at bounding box center [61, 101] width 14 height 6
select select "10"
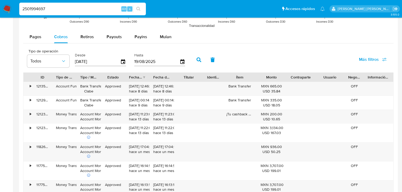
scroll to position [485, 0]
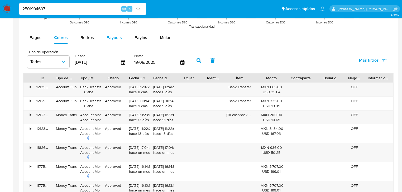
click at [118, 32] on div "Payouts" at bounding box center [114, 37] width 15 height 13
select select "10"
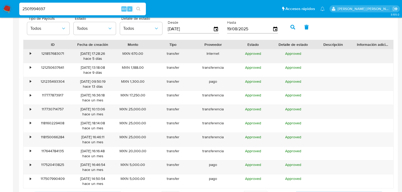
scroll to position [528, 0]
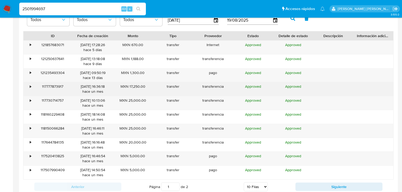
click at [26, 88] on div "•" at bounding box center [27, 89] width 9 height 14
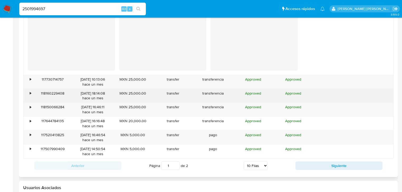
scroll to position [654, 0]
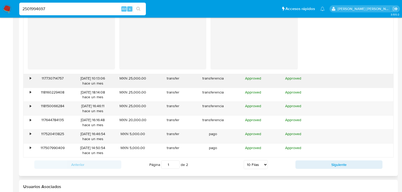
click at [31, 77] on div "•" at bounding box center [30, 78] width 1 height 5
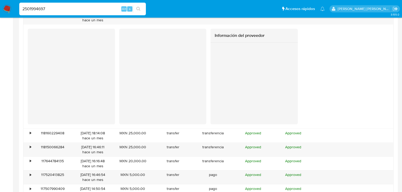
scroll to position [739, 0]
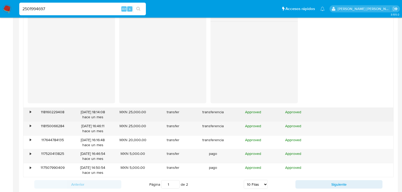
click at [36, 115] on div "118160229408" at bounding box center [53, 115] width 40 height 14
click at [28, 111] on div "•" at bounding box center [27, 115] width 9 height 14
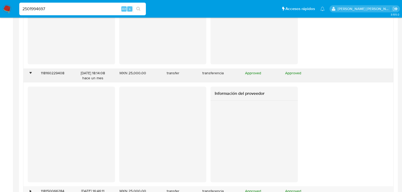
scroll to position [802, 0]
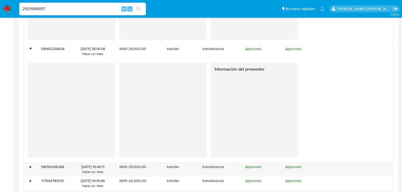
drag, startPoint x: 76, startPoint y: 7, endPoint x: 0, endPoint y: -13, distance: 78.4
paste input "486000440"
type input "2486000440"
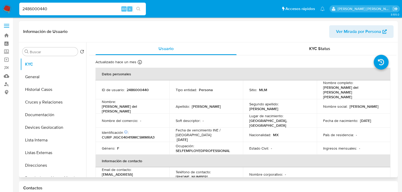
select select "10"
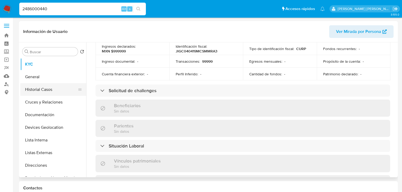
click at [44, 88] on button "Historial Casos" at bounding box center [51, 89] width 62 height 13
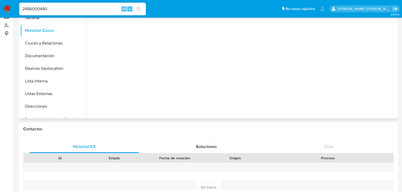
scroll to position [21, 0]
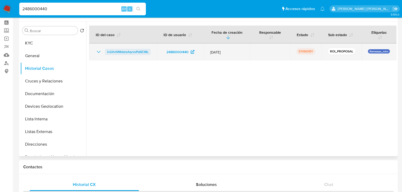
click at [123, 53] on span "icGihnVMxkzeAqcvvPa5E38L" at bounding box center [127, 52] width 41 height 6
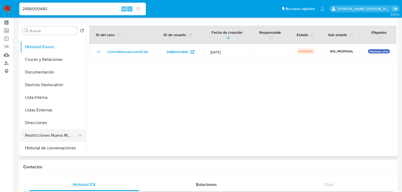
scroll to position [42, 0]
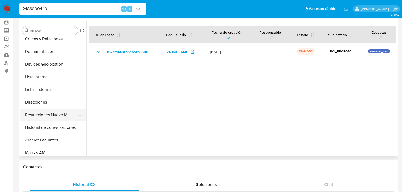
click at [61, 114] on button "Restricciones Nuevo Mundo" at bounding box center [51, 115] width 62 height 13
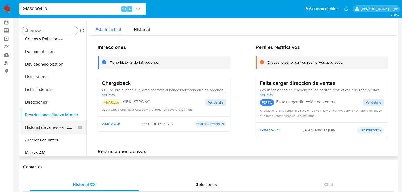
click at [70, 132] on button "Historial de conversaciones" at bounding box center [51, 127] width 62 height 13
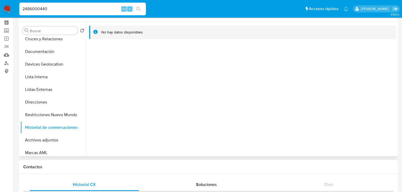
scroll to position [0, 0]
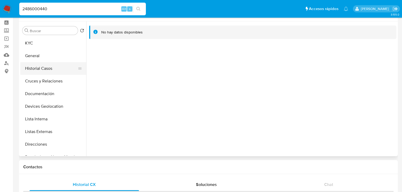
drag, startPoint x: 48, startPoint y: 65, endPoint x: 50, endPoint y: 63, distance: 3.0
click at [48, 65] on button "Historial Casos" at bounding box center [51, 68] width 62 height 13
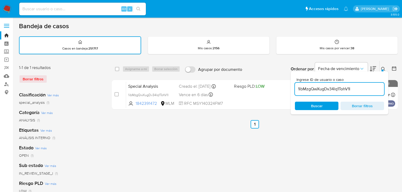
click at [39, 78] on div "Borrar filtros" at bounding box center [61, 79] width 84 height 8
drag, startPoint x: 0, startPoint y: 0, endPoint x: 39, endPoint y: 77, distance: 86.1
click at [39, 77] on div "Borrar filtros" at bounding box center [61, 79] width 84 height 8
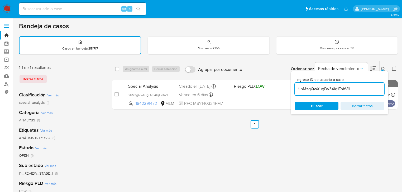
click at [8, 7] on img at bounding box center [7, 8] width 9 height 9
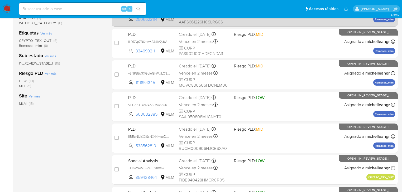
scroll to position [63, 0]
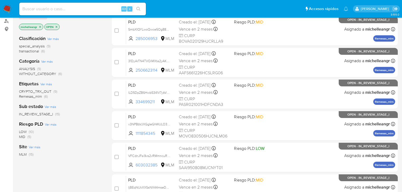
click at [40, 26] on icon "close-filter" at bounding box center [40, 27] width 2 height 2
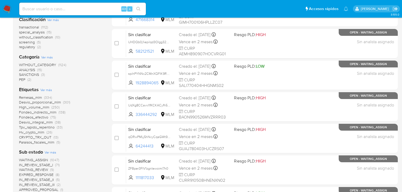
scroll to position [106, 0]
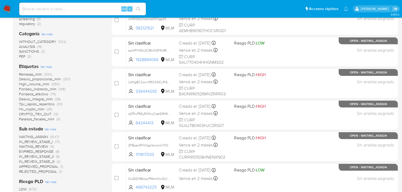
click at [40, 136] on span "WAITING_ASSIGN" at bounding box center [33, 136] width 29 height 5
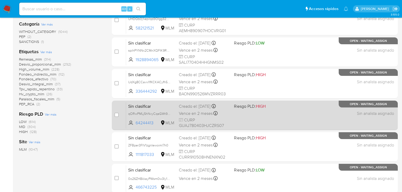
scroll to position [42, 0]
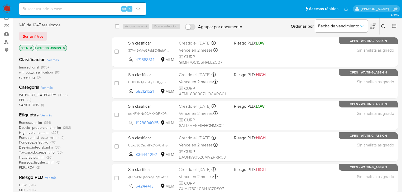
click at [372, 26] on icon at bounding box center [373, 26] width 6 height 6
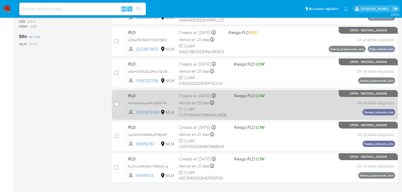
scroll to position [224, 0]
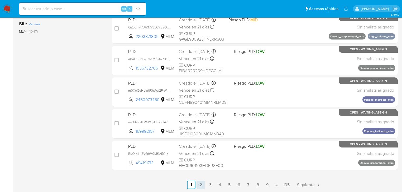
click at [201, 186] on link "2" at bounding box center [201, 185] width 8 height 8
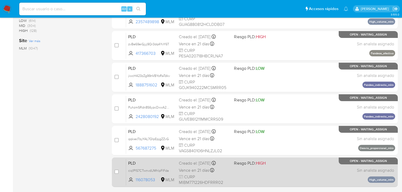
scroll to position [224, 0]
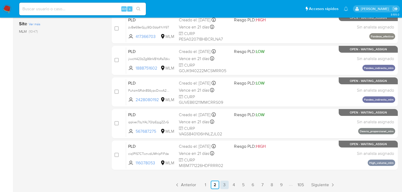
click at [224, 184] on link "3" at bounding box center [224, 185] width 8 height 8
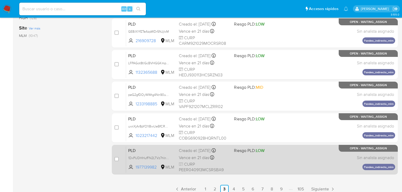
scroll to position [224, 0]
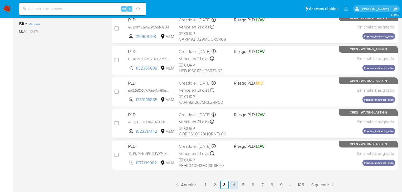
click at [233, 185] on link "4" at bounding box center [234, 185] width 8 height 8
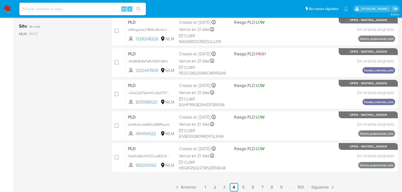
scroll to position [224, 0]
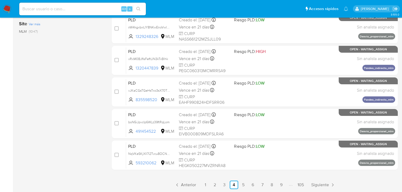
click at [82, 100] on div "31-40 de 1047 resultados Borrar filtros OPEN WAITING_ASSIGN Clasificación Ver m…" at bounding box center [61, 12] width 84 height 353
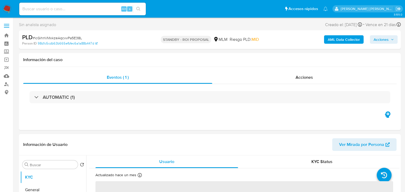
select select "10"
click at [304, 79] on span "Acciones" at bounding box center [301, 77] width 17 height 6
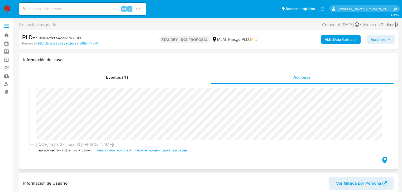
scroll to position [63, 0]
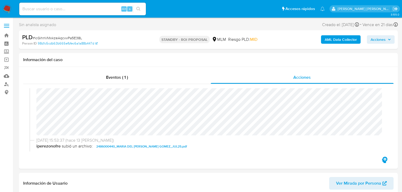
click at [89, 8] on input at bounding box center [82, 9] width 127 height 7
paste input "2546440168"
type input "2546440168"
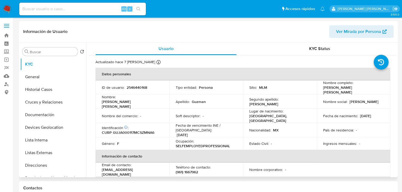
select select "10"
click at [49, 88] on button "Historial Casos" at bounding box center [51, 89] width 62 height 13
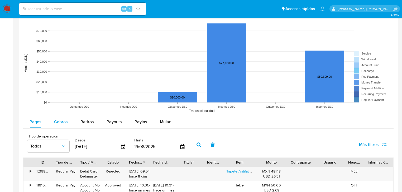
click at [59, 119] on span "Cobros" at bounding box center [61, 122] width 14 height 6
select select "10"
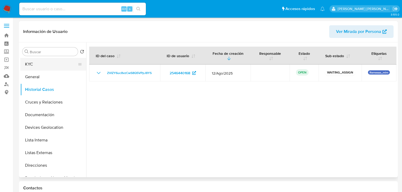
click at [40, 65] on button "KYC" at bounding box center [51, 64] width 62 height 13
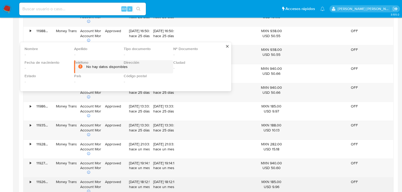
scroll to position [591, 0]
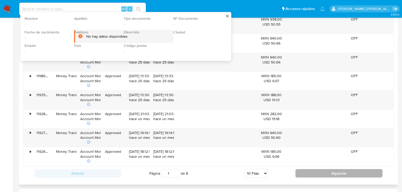
click at [318, 173] on button "Siguiente" at bounding box center [339, 173] width 87 height 8
type input "2"
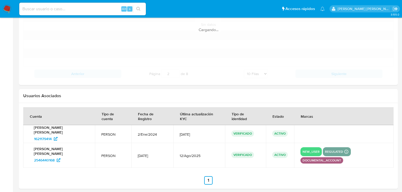
scroll to position [507, 0]
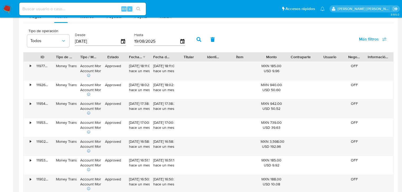
click at [58, 7] on input at bounding box center [82, 9] width 127 height 7
paste input "2475977944"
type input "2475977944"
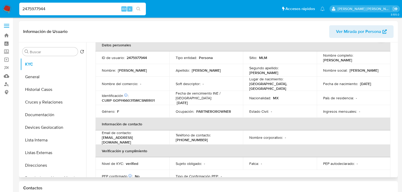
select select "10"
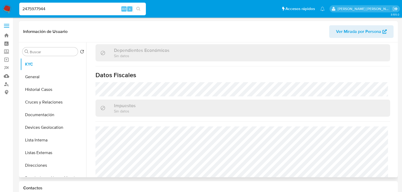
scroll to position [328, 0]
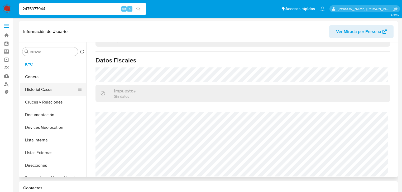
click at [52, 88] on button "Historial Casos" at bounding box center [51, 89] width 62 height 13
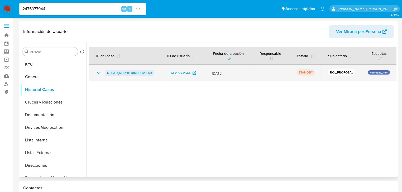
click at [112, 75] on span "NDixCXjRHihKBYuM0FQVu6RK" at bounding box center [129, 73] width 45 height 6
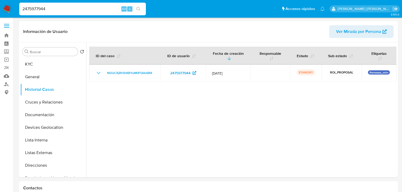
drag, startPoint x: 90, startPoint y: 11, endPoint x: 0, endPoint y: -16, distance: 94.0
paste input "81469747"
type input "2481469747"
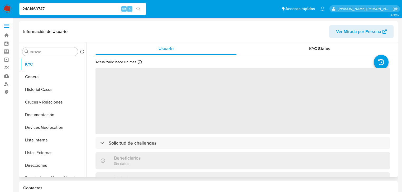
select select "10"
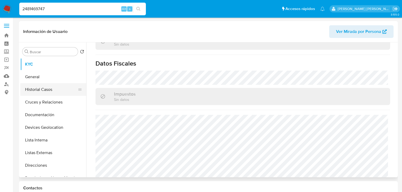
click at [51, 90] on button "Historial Casos" at bounding box center [51, 89] width 62 height 13
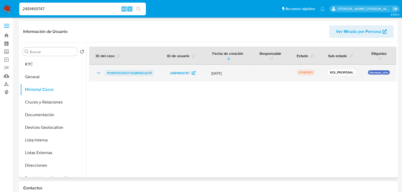
click at [142, 73] on span "fHdkHHD7zDLY2zqBKaDszp7V" at bounding box center [129, 73] width 45 height 6
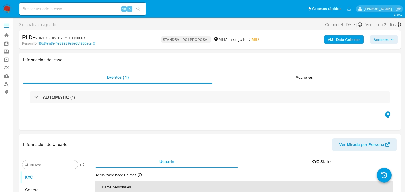
select select "10"
click at [292, 79] on div "Acciones" at bounding box center [302, 77] width 183 height 13
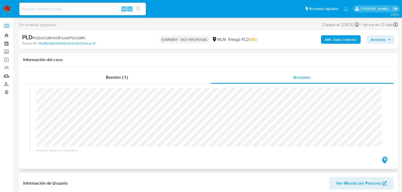
scroll to position [42, 0]
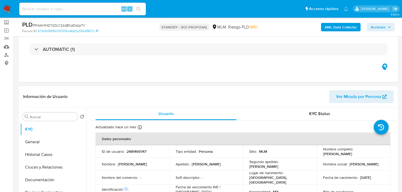
scroll to position [63, 0]
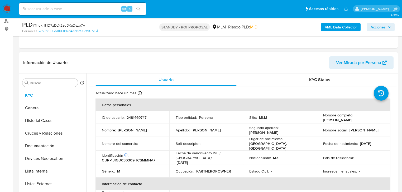
select select "10"
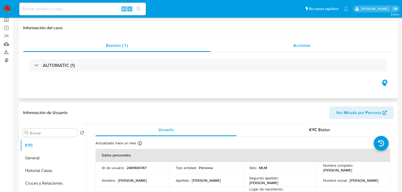
scroll to position [0, 0]
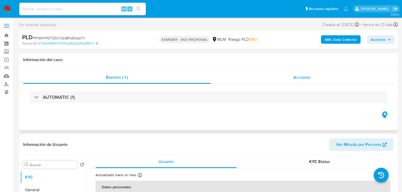
click at [286, 82] on div "Acciones" at bounding box center [302, 77] width 183 height 13
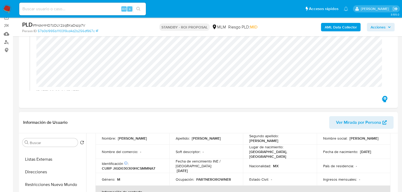
scroll to position [84, 0]
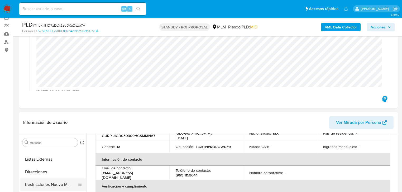
click at [67, 185] on button "Restricciones Nuevo Mundo" at bounding box center [51, 185] width 62 height 13
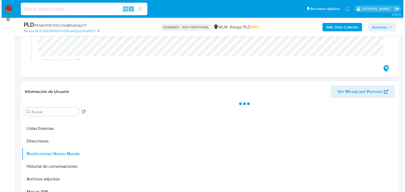
scroll to position [106, 0]
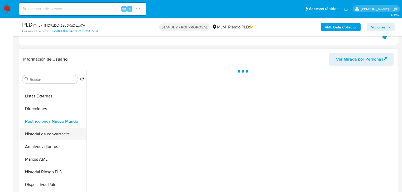
click at [66, 130] on button "Historial de conversaciones" at bounding box center [51, 134] width 62 height 13
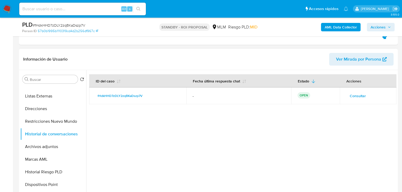
click at [350, 96] on span "Consultar" at bounding box center [358, 95] width 16 height 7
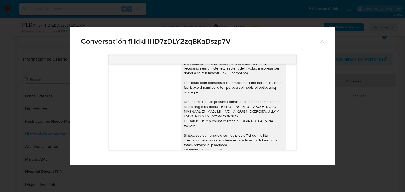
scroll to position [71, 0]
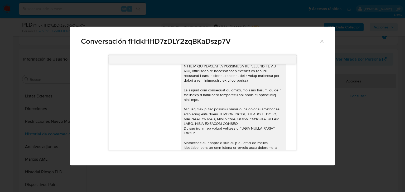
drag, startPoint x: 320, startPoint y: 41, endPoint x: 312, endPoint y: 50, distance: 12.4
click at [320, 40] on icon "Cerrar" at bounding box center [322, 41] width 5 height 5
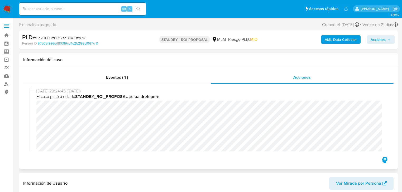
scroll to position [42, 0]
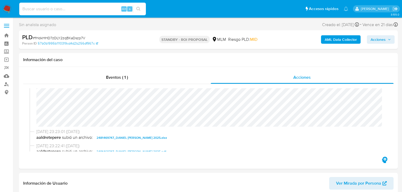
click at [61, 8] on input at bounding box center [82, 9] width 127 height 7
paste input "2475945136"
type input "2475945136"
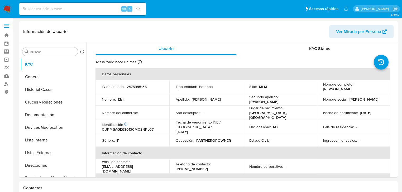
select select "10"
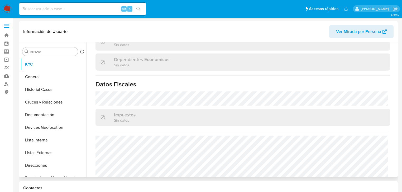
scroll to position [328, 0]
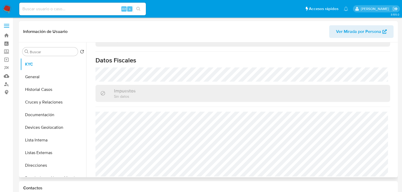
drag, startPoint x: 43, startPoint y: 92, endPoint x: 94, endPoint y: 92, distance: 50.7
click at [43, 92] on button "Historial Casos" at bounding box center [53, 89] width 66 height 13
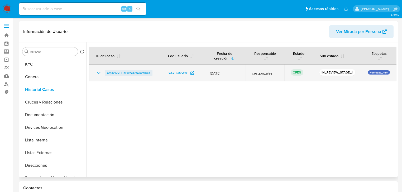
click at [131, 75] on span "atp1x17VFITsPwceGWewYkUX" at bounding box center [128, 73] width 43 height 6
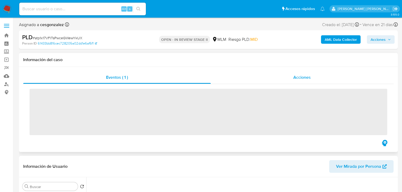
click at [299, 83] on div "Acciones" at bounding box center [302, 77] width 183 height 13
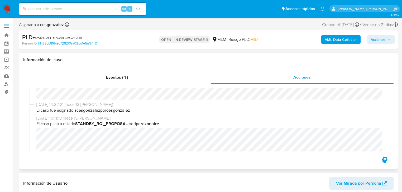
select select "10"
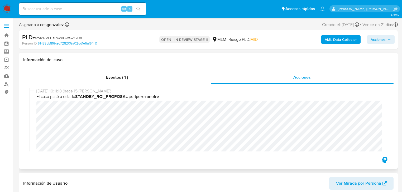
scroll to position [62, 0]
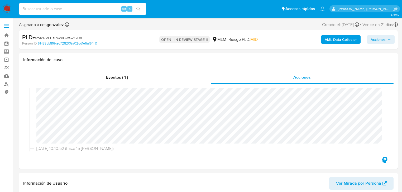
click at [84, 11] on input at bounding box center [82, 9] width 127 height 7
paste input "2486000440"
type input "2486000440"
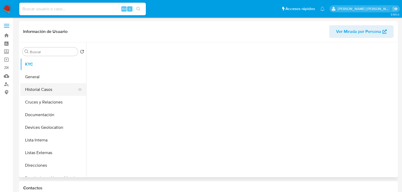
click at [43, 92] on button "Historial Casos" at bounding box center [51, 89] width 62 height 13
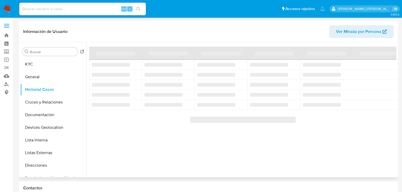
select select "10"
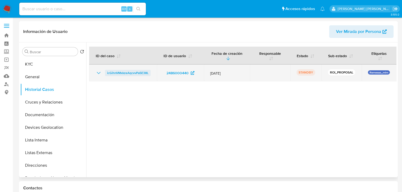
click at [120, 73] on span "icGihnVMxkzeAqcvvPa5E38L" at bounding box center [127, 73] width 41 height 6
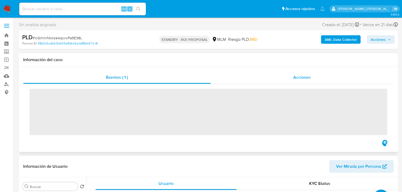
click at [297, 80] on div "Acciones" at bounding box center [302, 77] width 183 height 13
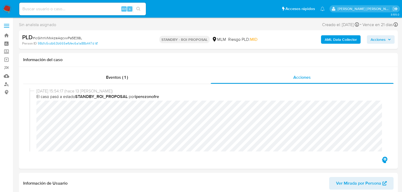
scroll to position [21, 0]
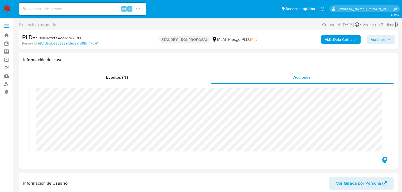
select select "10"
click at [59, 9] on input at bounding box center [82, 9] width 127 height 7
paste input "2546440168"
type input "2546440168"
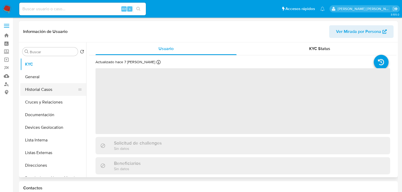
click at [44, 87] on button "Historial Casos" at bounding box center [51, 89] width 62 height 13
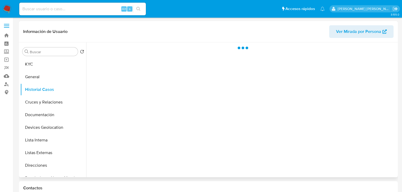
select select "10"
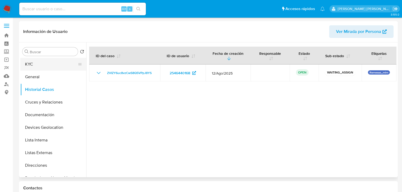
click at [62, 61] on button "KYC" at bounding box center [51, 64] width 62 height 13
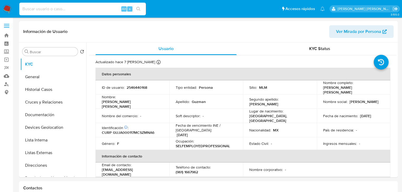
click at [53, 10] on input at bounding box center [82, 9] width 127 height 7
paste input "2501994697"
type input "2501994697"
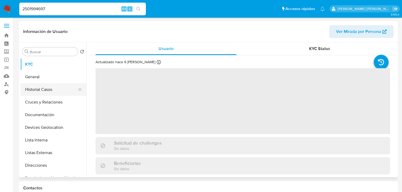
click at [59, 92] on button "Historial Casos" at bounding box center [51, 89] width 62 height 13
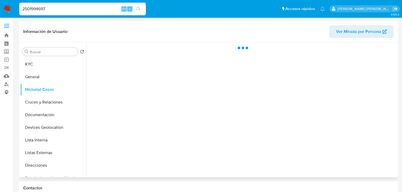
select select "10"
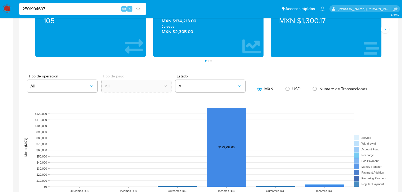
scroll to position [422, 0]
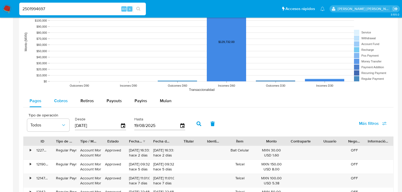
click at [56, 96] on div "Tipo de operación All Tipo de pago All Estado All MXN USD Número de Transaccion…" at bounding box center [208, 134] width 370 height 331
click at [57, 99] on span "Cobros" at bounding box center [61, 101] width 14 height 6
select select "10"
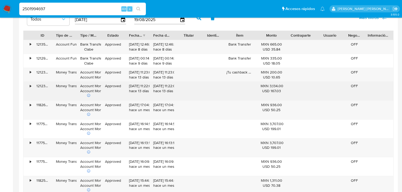
scroll to position [549, 0]
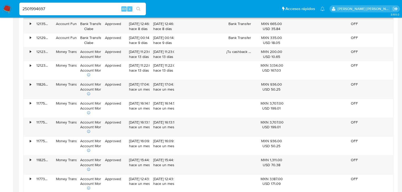
drag, startPoint x: 52, startPoint y: 7, endPoint x: 0, endPoint y: -8, distance: 53.8
paste input "346236743"
type input "2346236743"
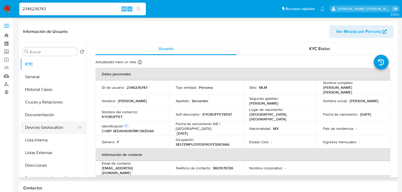
select select "10"
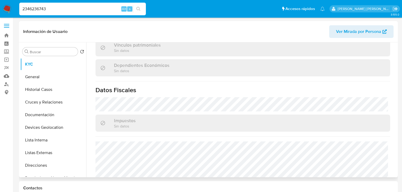
scroll to position [328, 0]
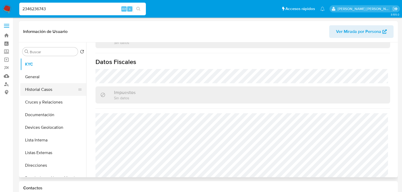
click at [59, 89] on button "Historial Casos" at bounding box center [51, 89] width 62 height 13
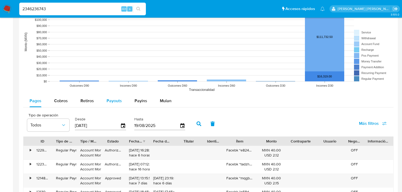
drag, startPoint x: 59, startPoint y: 103, endPoint x: 109, endPoint y: 103, distance: 49.6
click at [59, 103] on span "Cobros" at bounding box center [61, 101] width 14 height 6
select select "10"
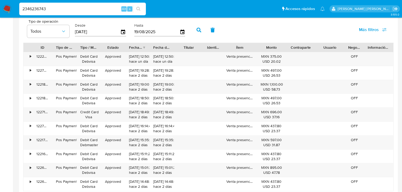
scroll to position [549, 0]
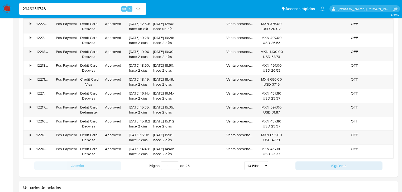
click at [305, 165] on button "Siguiente" at bounding box center [339, 166] width 87 height 8
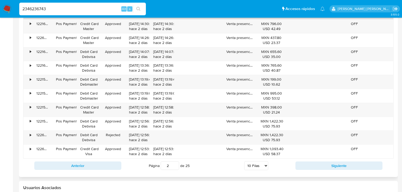
click at [311, 160] on div "Anterior Página 2 de 25 5 Filas 10 Filas 20 Filas 25 Filas 50 Filas 100 Filas S…" at bounding box center [208, 166] width 370 height 14
click at [311, 162] on button "Siguiente" at bounding box center [339, 166] width 87 height 8
click at [306, 162] on button "Siguiente" at bounding box center [339, 166] width 87 height 8
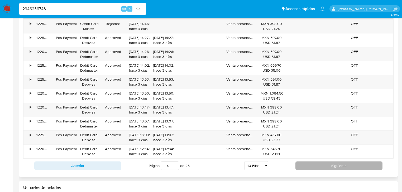
click at [316, 168] on button "Siguiente" at bounding box center [339, 166] width 87 height 8
click at [315, 165] on button "Siguiente" at bounding box center [339, 166] width 87 height 8
type input "6"
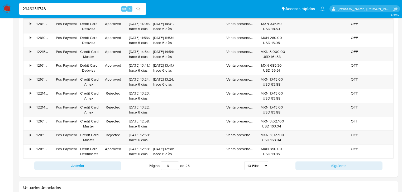
drag, startPoint x: 82, startPoint y: 11, endPoint x: 0, endPoint y: -4, distance: 83.2
paste input "70406200"
type input "2370406200"
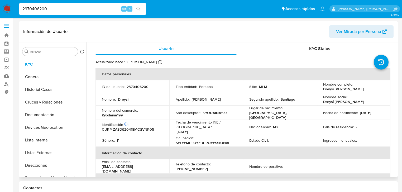
select select "10"
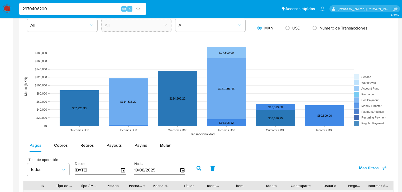
scroll to position [380, 0]
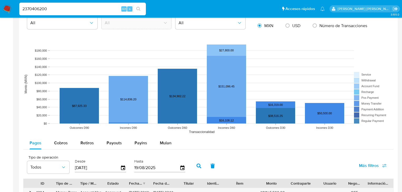
click at [59, 144] on span "Cobros" at bounding box center [61, 143] width 14 height 6
select select "10"
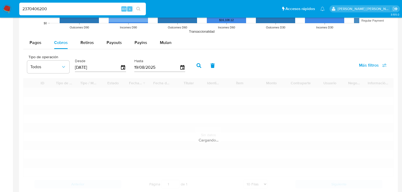
scroll to position [485, 0]
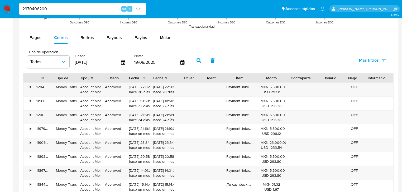
drag, startPoint x: 52, startPoint y: 8, endPoint x: 0, endPoint y: -7, distance: 54.3
paste input "59653778"
type input "2359653778"
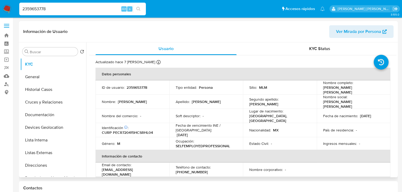
select select "10"
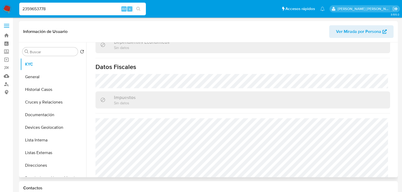
scroll to position [328, 0]
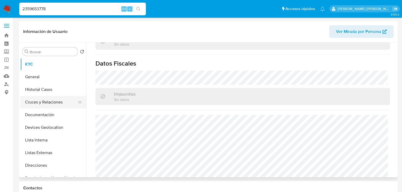
click at [42, 99] on button "Cruces y Relaciones" at bounding box center [51, 102] width 62 height 13
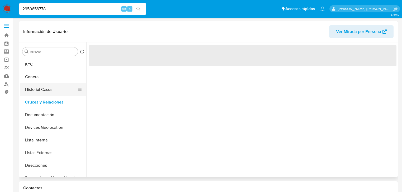
click at [44, 86] on button "Historial Casos" at bounding box center [51, 89] width 62 height 13
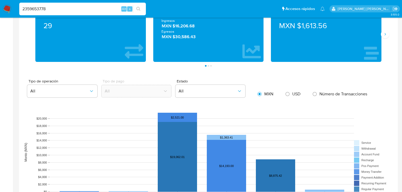
scroll to position [296, 0]
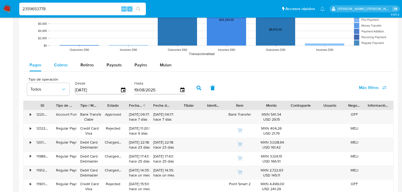
click at [58, 67] on span "Cobros" at bounding box center [61, 65] width 14 height 6
select select "10"
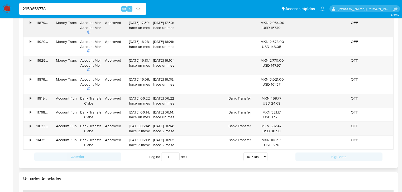
scroll to position [549, 0]
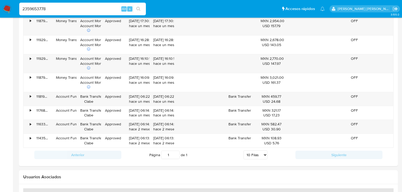
drag, startPoint x: 31, startPoint y: 10, endPoint x: 0, endPoint y: -13, distance: 38.1
paste input "05692320"
type input "205692320"
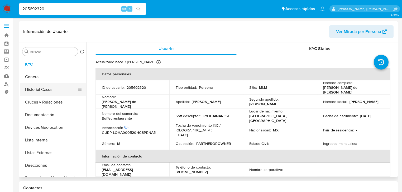
select select "10"
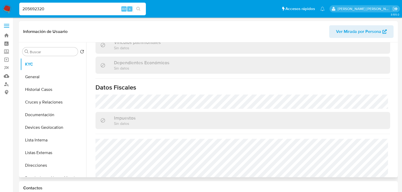
scroll to position [328, 0]
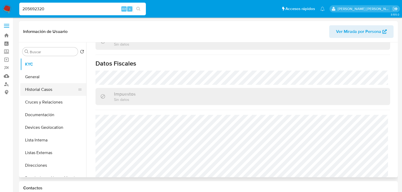
click at [46, 86] on button "Historial Casos" at bounding box center [51, 89] width 62 height 13
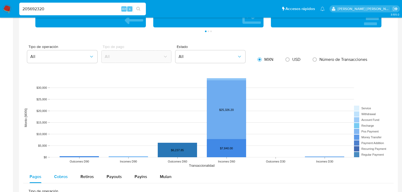
scroll to position [359, 0]
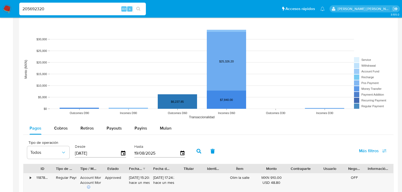
click at [0, 0] on html "Pausado Ver notificaciones 205692320 Alt s Accesos rápidos Presiona las siguien…" at bounding box center [201, 52] width 402 height 822
paste input "440168929"
type input "2440168929"
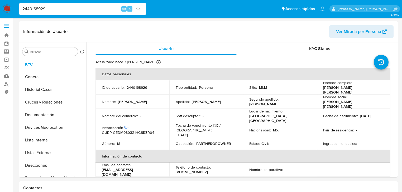
select select "10"
drag, startPoint x: 74, startPoint y: 6, endPoint x: 0, endPoint y: -6, distance: 74.9
paste input "86000440"
type input "2486000440"
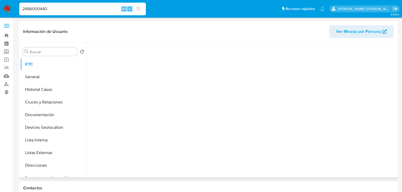
click at [335, 92] on div at bounding box center [242, 108] width 307 height 132
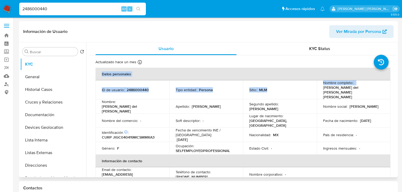
select select "10"
drag, startPoint x: 321, startPoint y: 89, endPoint x: 389, endPoint y: 90, distance: 67.8
copy table "Datos personales ID de usuario : 2486000440 Tipo entidad : Persona Sitio : MLM …"
click at [328, 90] on p "Maria del Carmen Jimenez Gomez" at bounding box center [352, 92] width 59 height 14
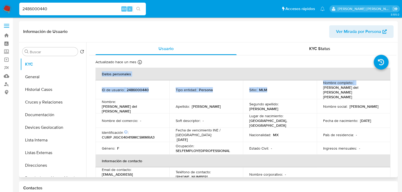
click at [323, 88] on p "Maria del Carmen Jimenez Gomez" at bounding box center [352, 92] width 59 height 14
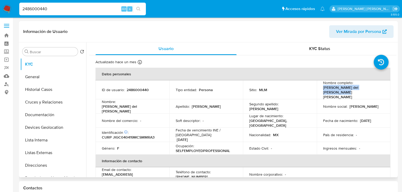
drag, startPoint x: 322, startPoint y: 89, endPoint x: 380, endPoint y: 88, distance: 58.6
click at [380, 88] on div "Nombre completo : Maria del Carmen Jimenez Gomez" at bounding box center [353, 89] width 61 height 19
copy p "Maria del Carmen Jimenez Gomez"
paste input "75977944"
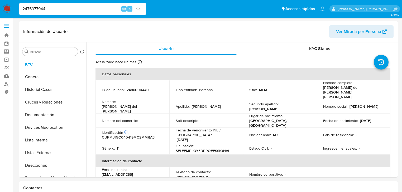
type input "2475977944"
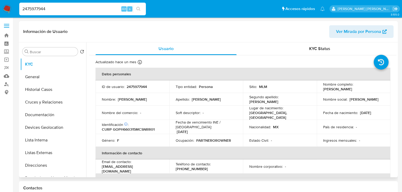
select select "10"
drag, startPoint x: 323, startPoint y: 91, endPoint x: 362, endPoint y: 89, distance: 38.6
click at [362, 89] on div "Nombre completo : Hercilia Gonzalez Perez" at bounding box center [353, 86] width 61 height 9
drag, startPoint x: 361, startPoint y: 89, endPoint x: 319, endPoint y: 89, distance: 42.0
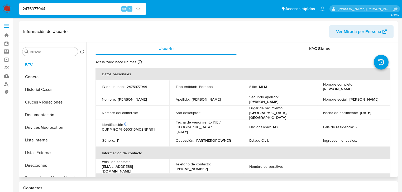
click at [319, 89] on td "Nombre completo : Hercilia Gonzalez Perez" at bounding box center [354, 86] width 74 height 13
copy p "Hercilia Gonzalez Perez"
drag, startPoint x: 47, startPoint y: 88, endPoint x: 81, endPoint y: 86, distance: 33.8
click at [47, 88] on button "Historial Casos" at bounding box center [51, 89] width 62 height 13
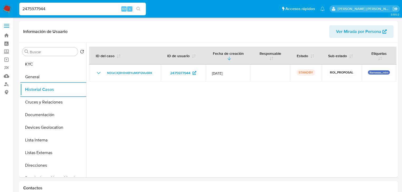
drag, startPoint x: 53, startPoint y: 9, endPoint x: 0, endPoint y: -7, distance: 55.0
paste input "86000440"
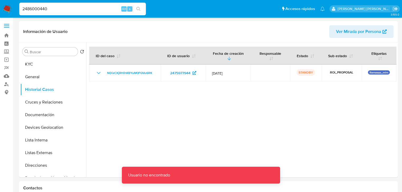
drag, startPoint x: 61, startPoint y: 13, endPoint x: 61, endPoint y: 8, distance: 4.7
click at [61, 12] on div "2486000440 Alt s" at bounding box center [82, 9] width 127 height 13
click at [61, 8] on input "2486000440" at bounding box center [82, 9] width 127 height 7
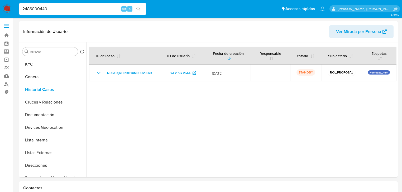
type input "2486000440"
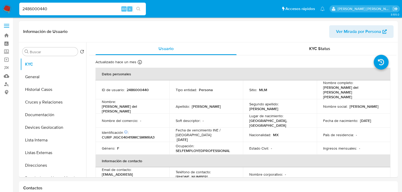
drag, startPoint x: 46, startPoint y: 93, endPoint x: 64, endPoint y: 21, distance: 74.4
click at [46, 91] on button "Historial Casos" at bounding box center [53, 89] width 66 height 13
select select "10"
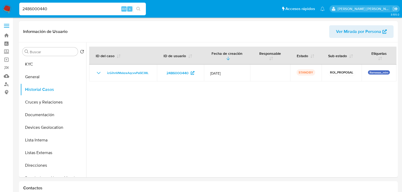
drag, startPoint x: 59, startPoint y: 10, endPoint x: 0, endPoint y: -26, distance: 69.2
paste input "1469747"
type input "2481469747"
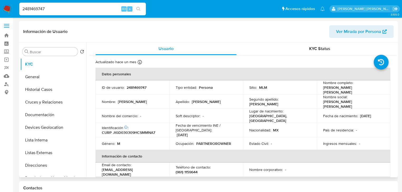
select select "10"
drag, startPoint x: 329, startPoint y: 89, endPoint x: 344, endPoint y: 88, distance: 14.8
click at [363, 89] on td "Nombre completo : Daniel Jimenez Gomez" at bounding box center [354, 87] width 74 height 14
copy p "Daniel Jimenez Gomez"
drag, startPoint x: 55, startPoint y: 89, endPoint x: 59, endPoint y: 63, distance: 26.2
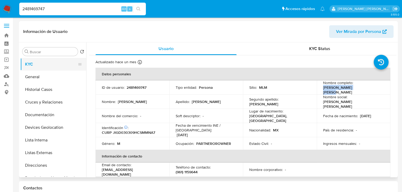
click at [55, 89] on button "Historial Casos" at bounding box center [53, 89] width 66 height 13
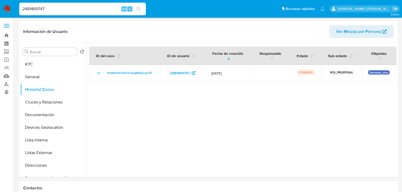
drag, startPoint x: 50, startPoint y: 9, endPoint x: 13, endPoint y: 2, distance: 38.6
click at [13, 2] on nav "Pausado Ver notificaciones 2481469747 Alt s Accesos rápidos Presiona las siguie…" at bounding box center [201, 9] width 402 height 18
paste input "75945136"
type input "2475945136"
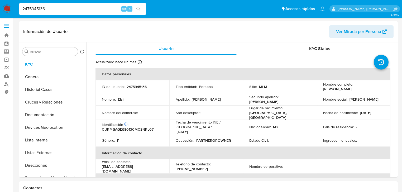
select select "10"
drag, startPoint x: 319, startPoint y: 91, endPoint x: 356, endPoint y: 89, distance: 37.5
click at [356, 89] on td "Nombre completo : Elsi Sanchez Garcia" at bounding box center [354, 86] width 74 height 13
copy p "Elsi Sanchez Garcia"
click at [52, 87] on button "Historial Casos" at bounding box center [51, 89] width 62 height 13
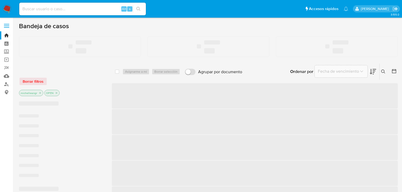
click at [68, 16] on nav "Pausado Ver notificaciones Alt s Accesos rápidos Presiona las siguientes teclas…" at bounding box center [201, 9] width 402 height 18
click at [71, 11] on input at bounding box center [82, 9] width 127 height 7
paste input "31DyArTN4TVOiMXta2yAKSv6"
type input "31DyArTN4TVOiMXta2yAKSv6"
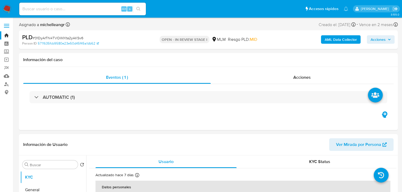
select select "10"
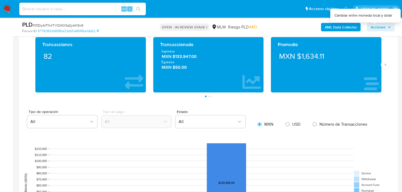
scroll to position [401, 0]
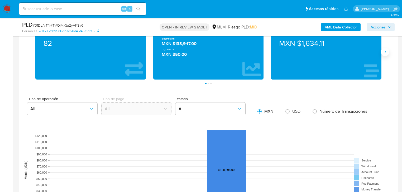
click at [386, 52] on icon "Siguiente" at bounding box center [385, 52] width 4 height 4
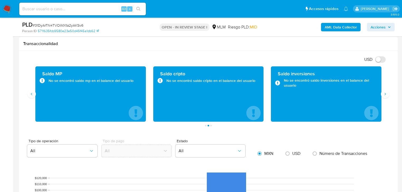
scroll to position [359, 0]
click at [41, 117] on div "Saldo MP No se encontró saldo mp en el balance del usuario" at bounding box center [90, 93] width 111 height 55
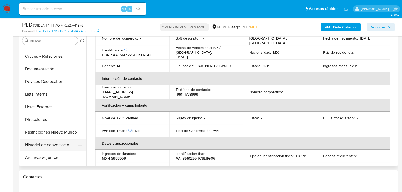
scroll to position [63, 0]
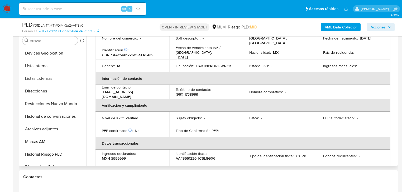
click at [54, 128] on button "Archivos adjuntos" at bounding box center [53, 129] width 66 height 13
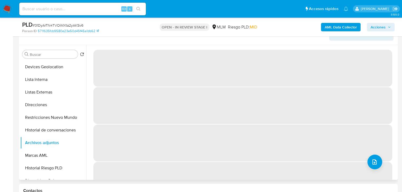
scroll to position [84, 0]
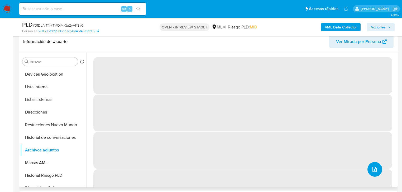
click at [373, 168] on icon "upload-file" at bounding box center [375, 169] width 4 height 5
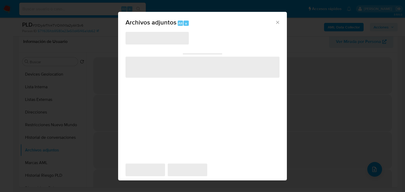
click at [142, 40] on span "‌" at bounding box center [157, 38] width 63 height 13
click at [142, 39] on span "‌" at bounding box center [157, 38] width 63 height 13
click at [142, 38] on span "‌" at bounding box center [157, 38] width 63 height 13
click at [145, 38] on span "‌" at bounding box center [157, 38] width 63 height 13
click at [146, 36] on span "‌" at bounding box center [157, 38] width 63 height 13
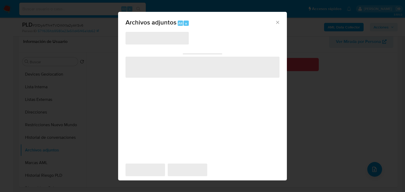
click at [279, 21] on icon "Cerrar" at bounding box center [277, 22] width 5 height 5
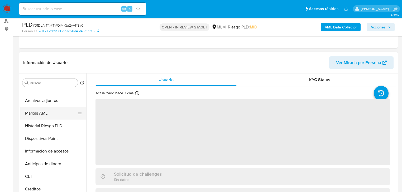
scroll to position [127, 0]
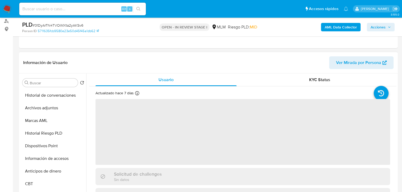
drag, startPoint x: 51, startPoint y: 111, endPoint x: 164, endPoint y: 112, distance: 112.4
click at [53, 110] on button "Archivos adjuntos" at bounding box center [53, 108] width 66 height 13
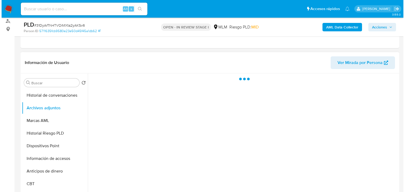
scroll to position [84, 0]
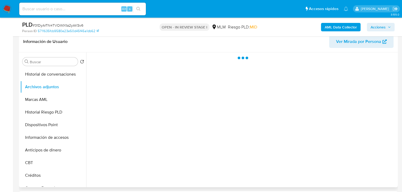
select select "10"
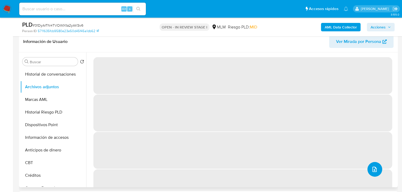
click at [373, 167] on icon "upload-file" at bounding box center [374, 169] width 6 height 6
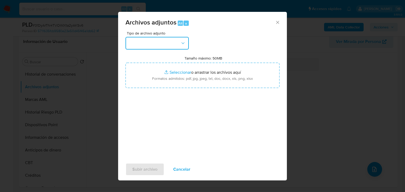
click at [148, 39] on button "button" at bounding box center [157, 43] width 63 height 13
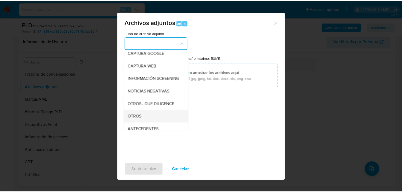
scroll to position [36, 0]
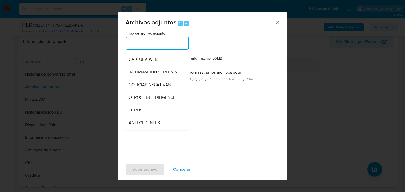
drag, startPoint x: 143, startPoint y: 113, endPoint x: 156, endPoint y: 123, distance: 16.7
click at [144, 113] on div "OTROS" at bounding box center [156, 110] width 54 height 13
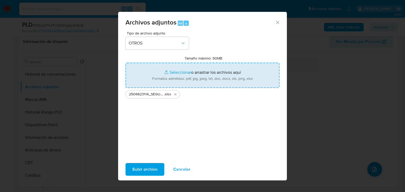
type input "C:\fakepath\2506623114_SEGUNDO SEFERINO ALVAREZ FRANCO_AGO25.pdf"
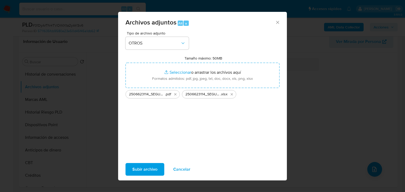
click at [145, 169] on span "Subir archivo" at bounding box center [144, 170] width 25 height 12
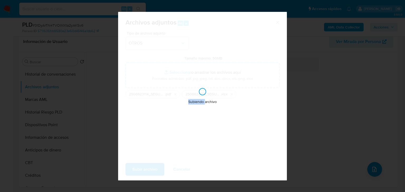
drag, startPoint x: 201, startPoint y: 192, endPoint x: 145, endPoint y: 169, distance: 60.7
click at [145, 169] on div "Subiendo archivo" at bounding box center [202, 96] width 169 height 169
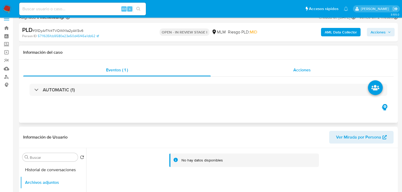
scroll to position [0, 0]
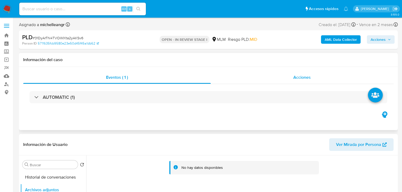
click at [297, 74] on div "Acciones" at bounding box center [302, 77] width 183 height 13
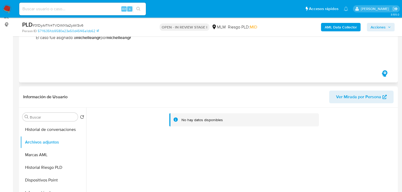
scroll to position [84, 0]
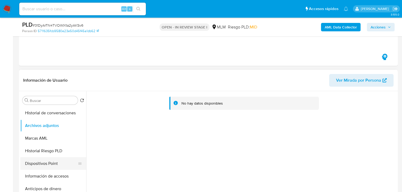
drag, startPoint x: 56, startPoint y: 146, endPoint x: 58, endPoint y: 166, distance: 19.8
click at [56, 147] on button "Historial Riesgo PLD" at bounding box center [53, 151] width 66 height 13
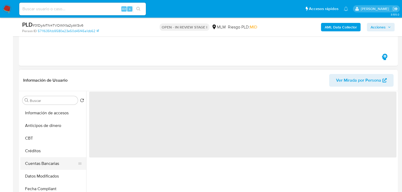
click at [60, 151] on button "Créditos" at bounding box center [53, 151] width 66 height 13
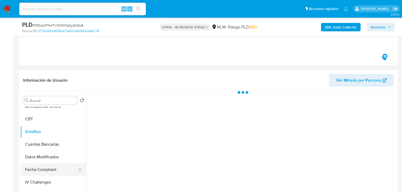
scroll to position [223, 0]
drag, startPoint x: 59, startPoint y: 168, endPoint x: 59, endPoint y: 164, distance: 4.0
click at [59, 165] on button "IV Challenges" at bounding box center [51, 169] width 62 height 13
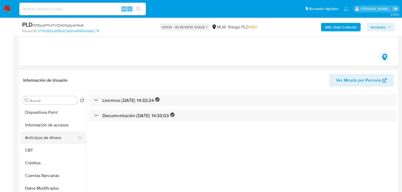
scroll to position [159, 0]
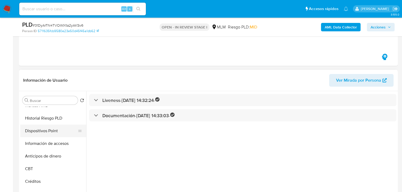
drag, startPoint x: 52, startPoint y: 128, endPoint x: 53, endPoint y: 125, distance: 2.9
click at [53, 126] on button "Dispositivos Point" at bounding box center [51, 131] width 62 height 13
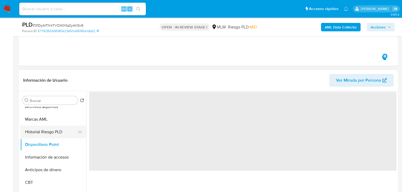
scroll to position [138, 0]
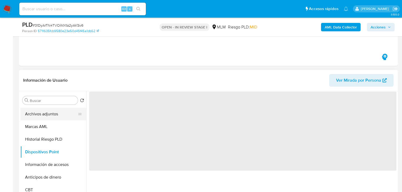
drag, startPoint x: 58, startPoint y: 130, endPoint x: 58, endPoint y: 117, distance: 12.7
click at [58, 130] on button "Marcas AML" at bounding box center [53, 127] width 66 height 13
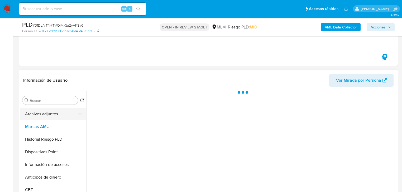
click at [58, 117] on button "Archivos adjuntos" at bounding box center [51, 114] width 62 height 13
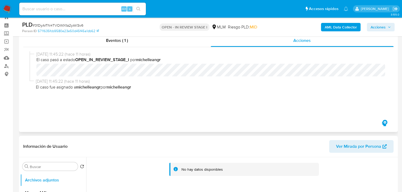
scroll to position [0, 0]
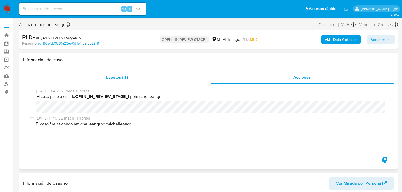
click at [120, 79] on span "Eventos ( 1 )" at bounding box center [117, 77] width 22 height 6
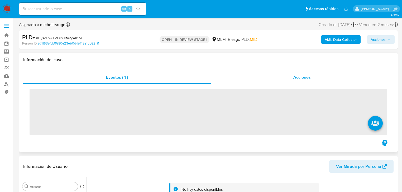
click at [298, 78] on span "Acciones" at bounding box center [301, 77] width 17 height 6
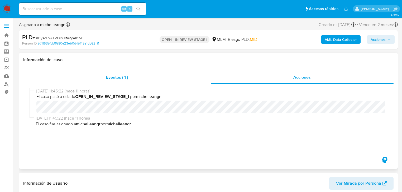
drag, startPoint x: 107, startPoint y: 77, endPoint x: 110, endPoint y: 79, distance: 3.5
click at [107, 77] on span "Eventos ( 1 )" at bounding box center [117, 77] width 22 height 6
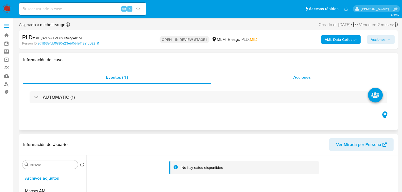
click at [299, 77] on span "Acciones" at bounding box center [301, 77] width 17 height 6
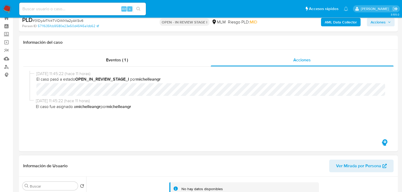
scroll to position [42, 0]
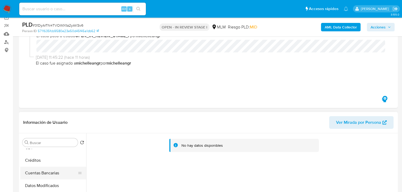
drag, startPoint x: 57, startPoint y: 174, endPoint x: 58, endPoint y: 169, distance: 5.1
click at [58, 170] on button "Cuentas Bancarias" at bounding box center [51, 173] width 62 height 13
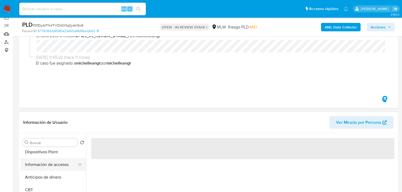
click at [53, 159] on button "Información de accesos" at bounding box center [51, 165] width 62 height 13
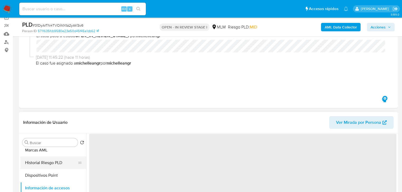
scroll to position [138, 0]
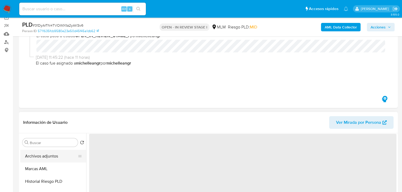
drag, startPoint x: 54, startPoint y: 164, endPoint x: 55, endPoint y: 157, distance: 6.8
click at [54, 163] on button "Marcas AML" at bounding box center [53, 169] width 66 height 13
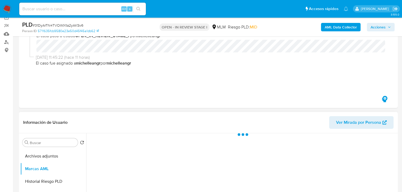
drag, startPoint x: 55, startPoint y: 157, endPoint x: 223, endPoint y: 144, distance: 168.9
click at [56, 157] on button "Archivos adjuntos" at bounding box center [53, 156] width 66 height 13
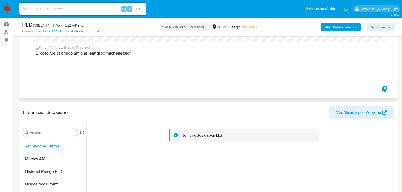
scroll to position [21, 0]
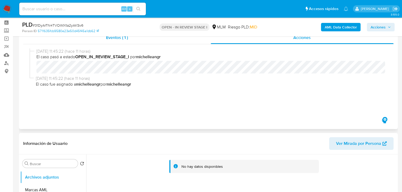
click at [122, 39] on span "Eventos ( 1 )" at bounding box center [117, 38] width 22 height 6
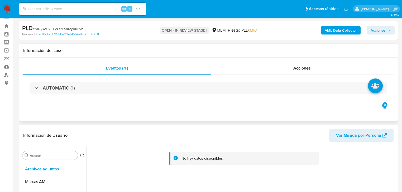
scroll to position [0, 0]
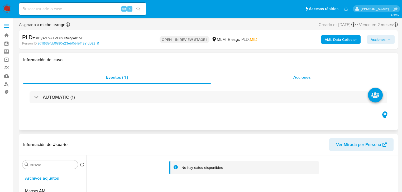
click at [301, 76] on span "Acciones" at bounding box center [301, 77] width 17 height 6
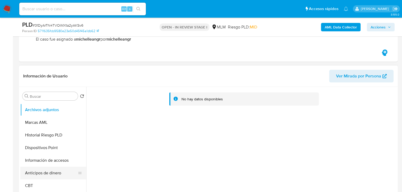
scroll to position [127, 0]
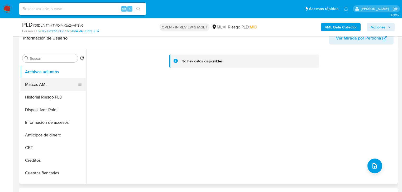
click at [65, 94] on button "Historial Riesgo PLD" at bounding box center [53, 97] width 66 height 13
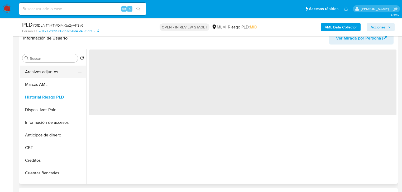
click at [55, 75] on button "Archivos adjuntos" at bounding box center [51, 72] width 62 height 13
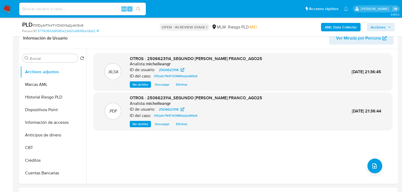
click at [378, 30] on span "Acciones" at bounding box center [378, 27] width 15 height 8
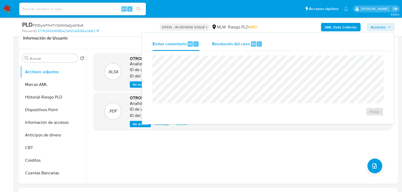
click at [235, 43] on span "Resolución del caso" at bounding box center [231, 44] width 38 height 6
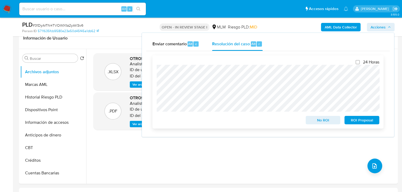
click at [346, 75] on div "24 Horas No ROI ROI Proposal" at bounding box center [268, 92] width 223 height 65
click at [375, 120] on span "ROI Proposal" at bounding box center [361, 120] width 27 height 7
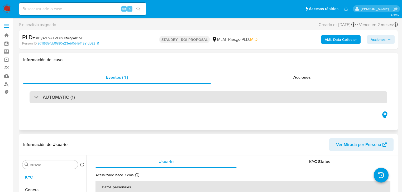
select select "10"
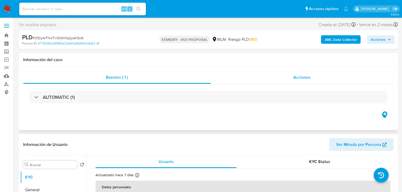
click at [302, 75] on span "Acciones" at bounding box center [301, 77] width 17 height 6
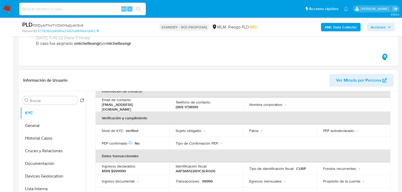
scroll to position [127, 0]
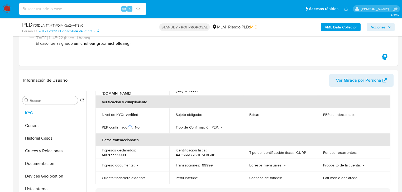
click at [50, 10] on input at bounding box center [82, 9] width 127 height 7
paste input "SmbXIQYLwoQwce5Og88h5LhP"
type input "SmbXIQYLwoQwce5Og88h5LhP"
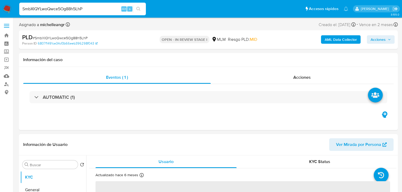
select select "10"
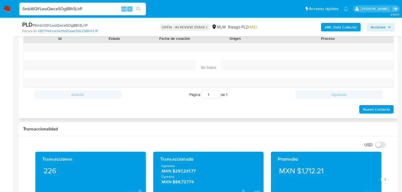
scroll to position [296, 0]
